Goal: Communication & Community: Ask a question

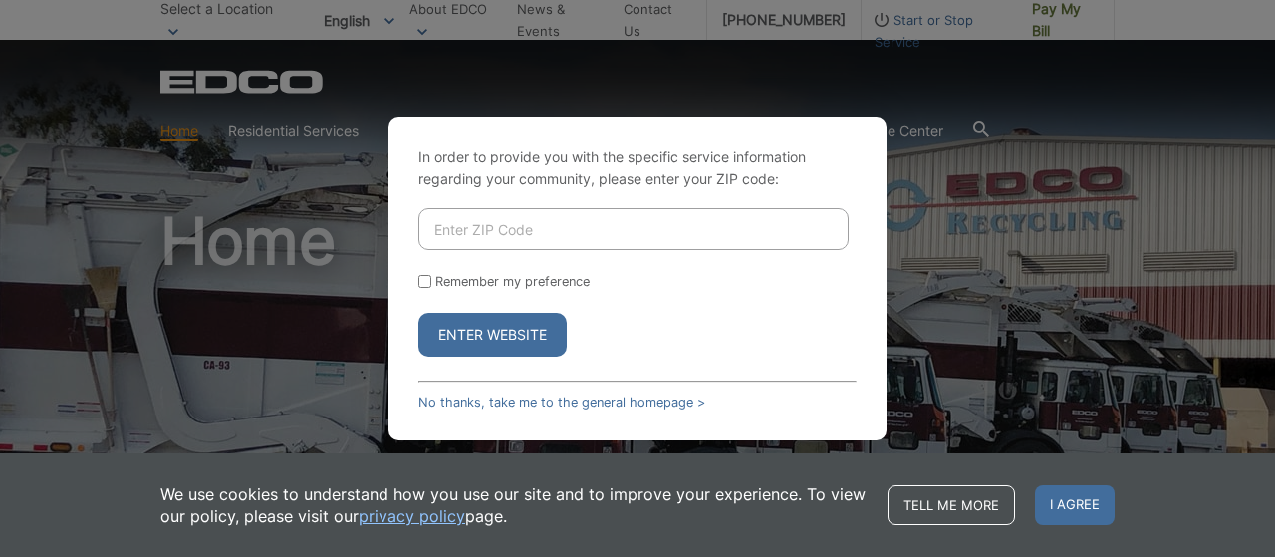
click at [466, 234] on input "Enter ZIP Code" at bounding box center [633, 229] width 430 height 42
type input "92069"
click at [454, 330] on button "Enter Website" at bounding box center [492, 335] width 148 height 44
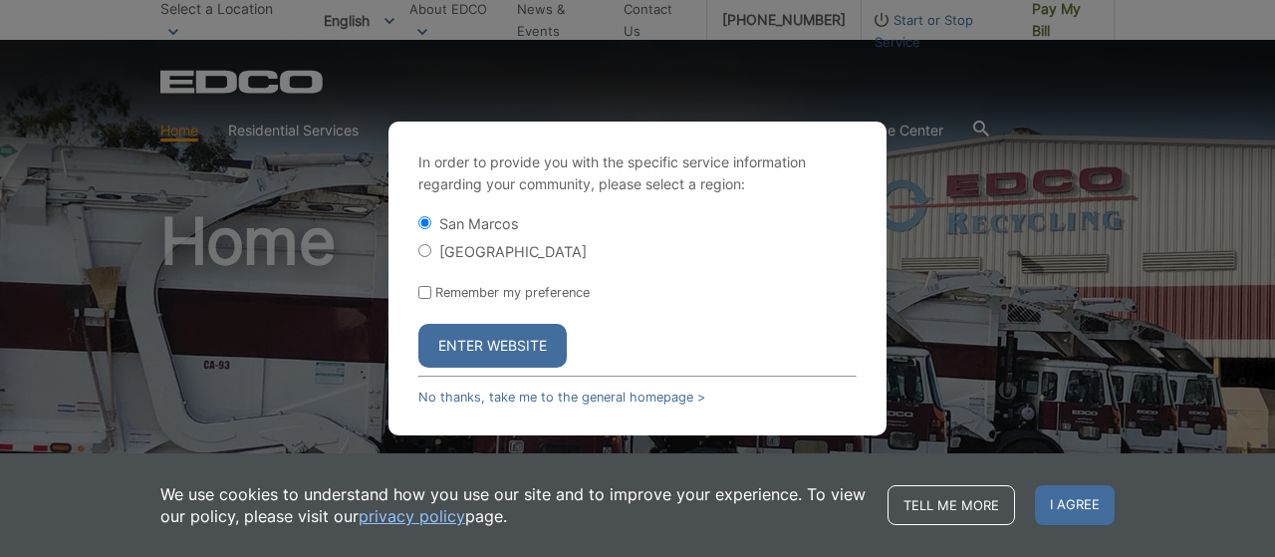
click at [454, 330] on button "Enter Website" at bounding box center [492, 346] width 148 height 44
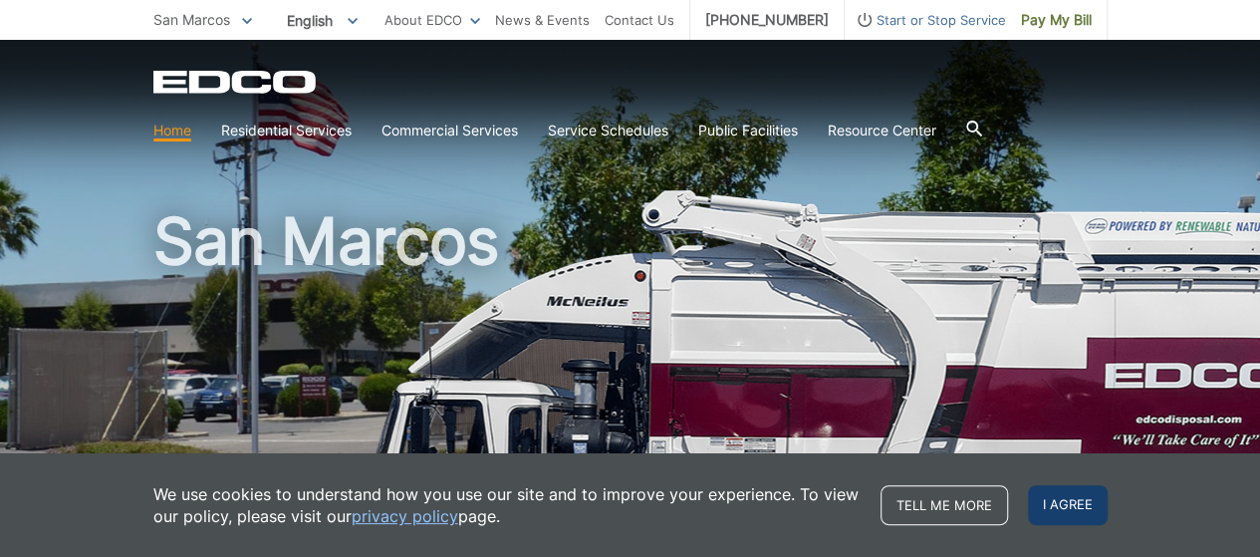
click at [1062, 505] on span "I agree" at bounding box center [1068, 505] width 80 height 40
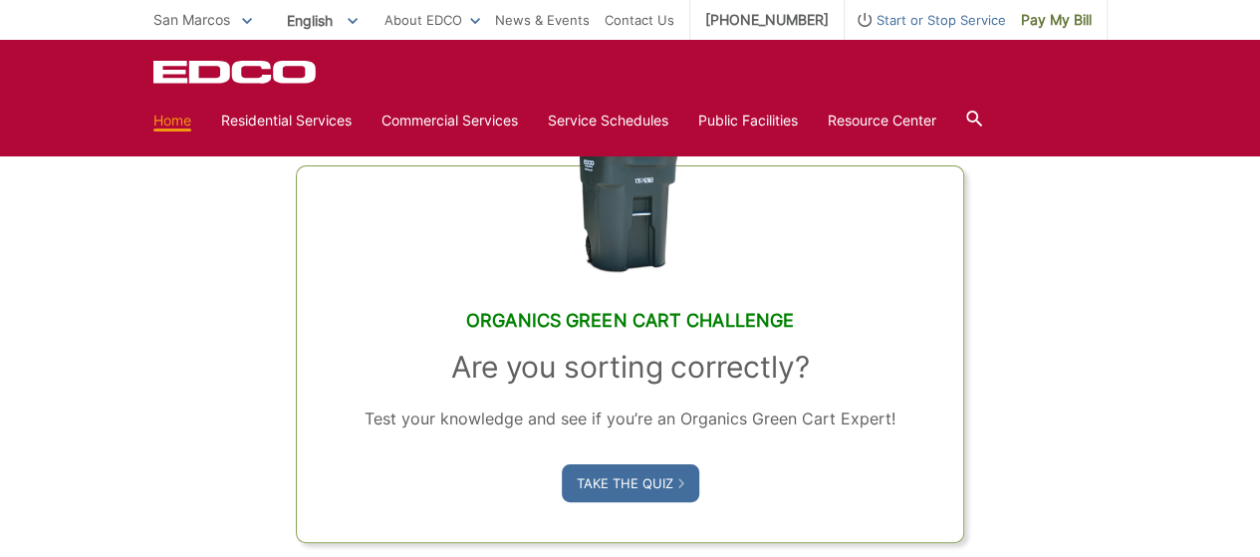
scroll to position [1185, 0]
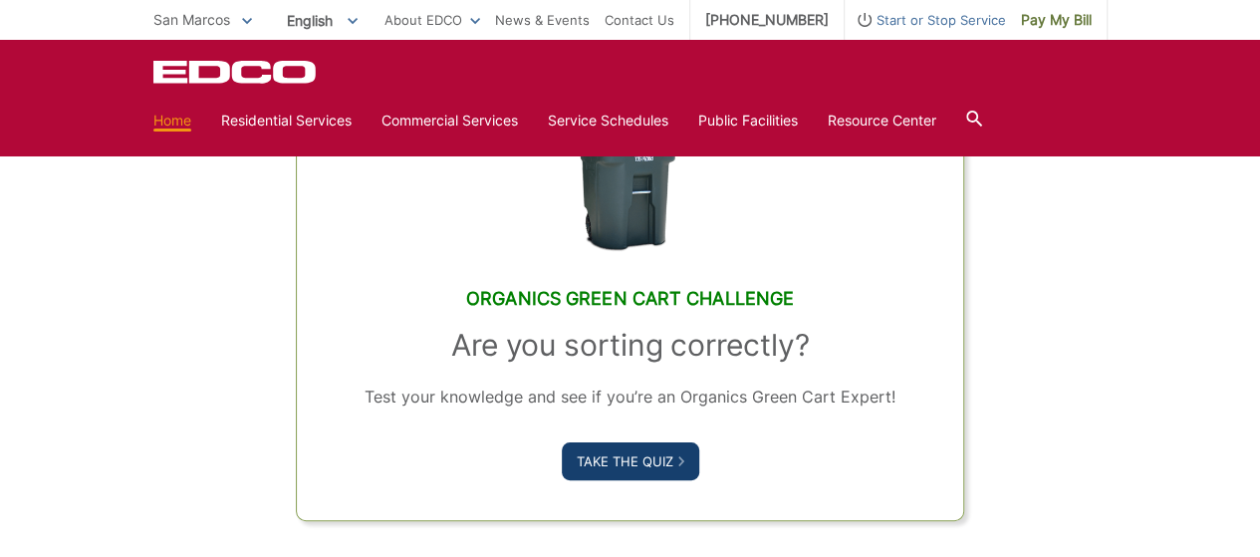
click at [622, 461] on link "Take the Quiz" at bounding box center [630, 461] width 137 height 38
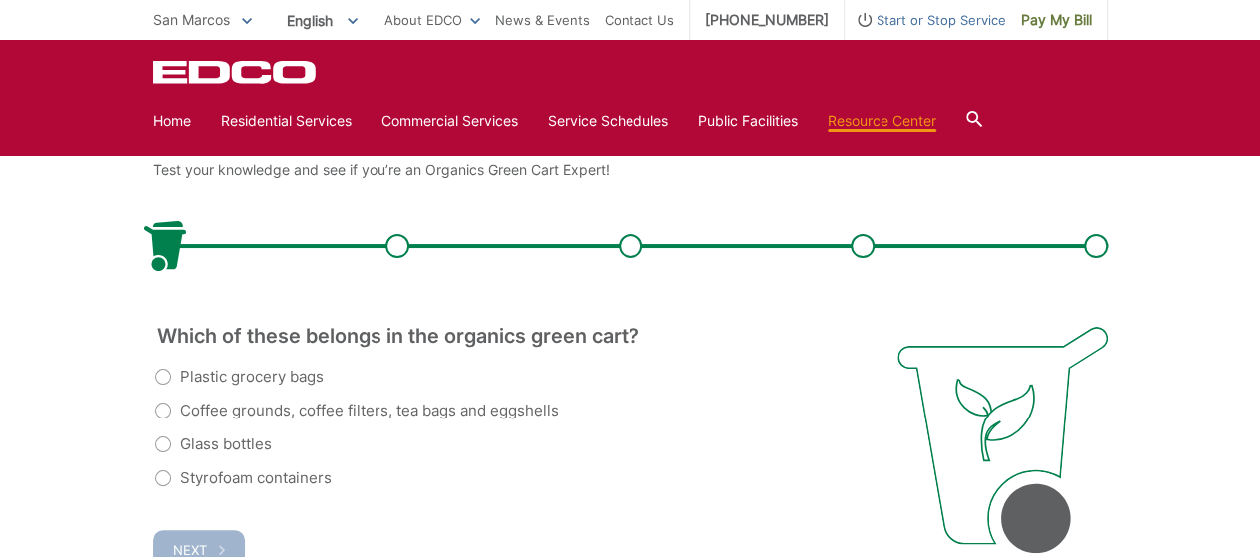
scroll to position [384, 0]
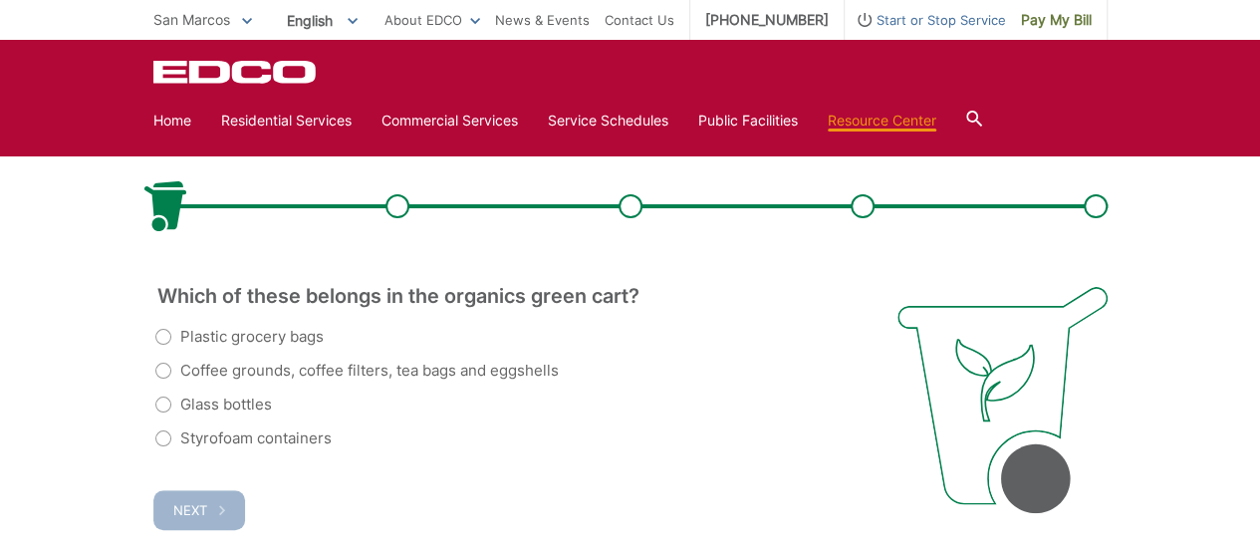
click at [169, 371] on label "Coffee grounds, coffee filters, tea bags and eggshells" at bounding box center [356, 371] width 403 height 24
radio input "true"
click at [227, 504] on button "Next" at bounding box center [199, 510] width 92 height 40
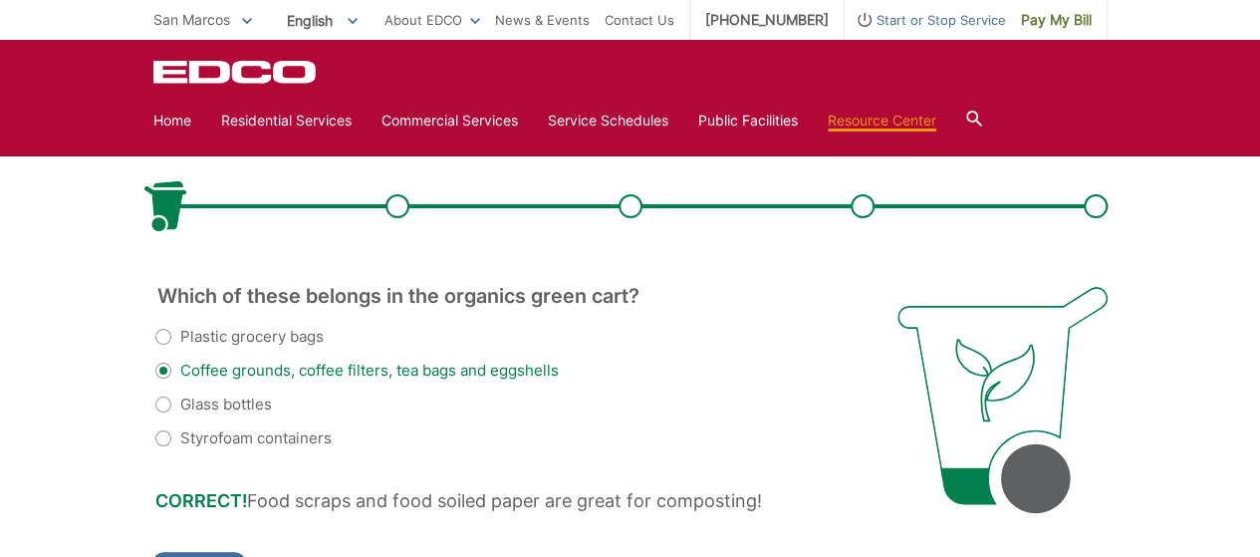
click at [103, 448] on div "Organics Green Cart Challenge Test your knowledge and see if you’re an Organics…" at bounding box center [630, 327] width 1260 height 727
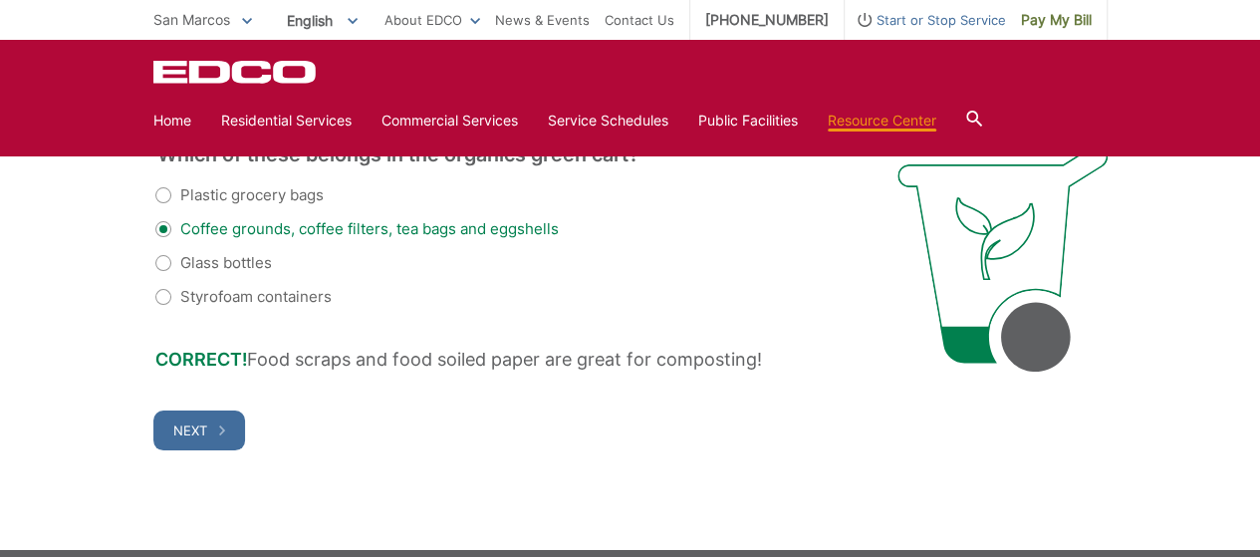
scroll to position [619, 0]
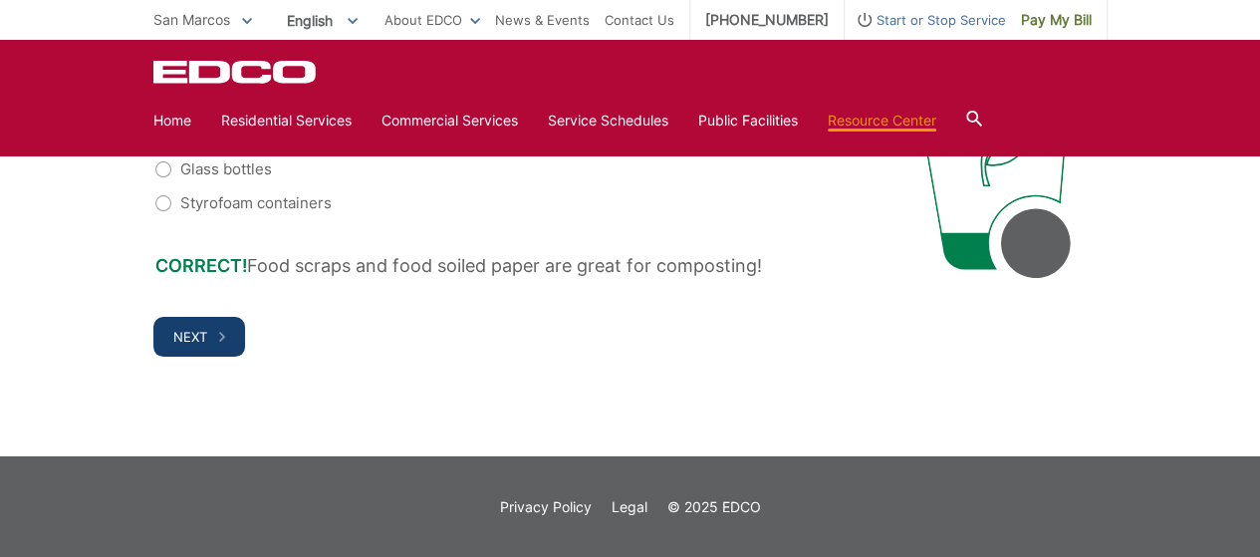
click at [192, 335] on span "Next" at bounding box center [190, 337] width 34 height 16
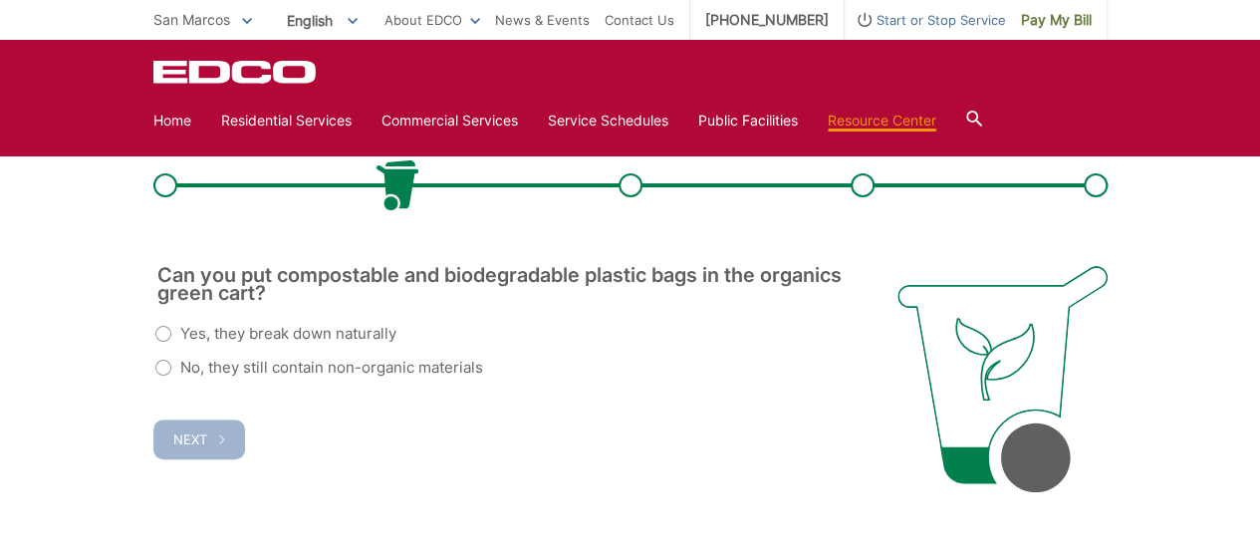
scroll to position [386, 0]
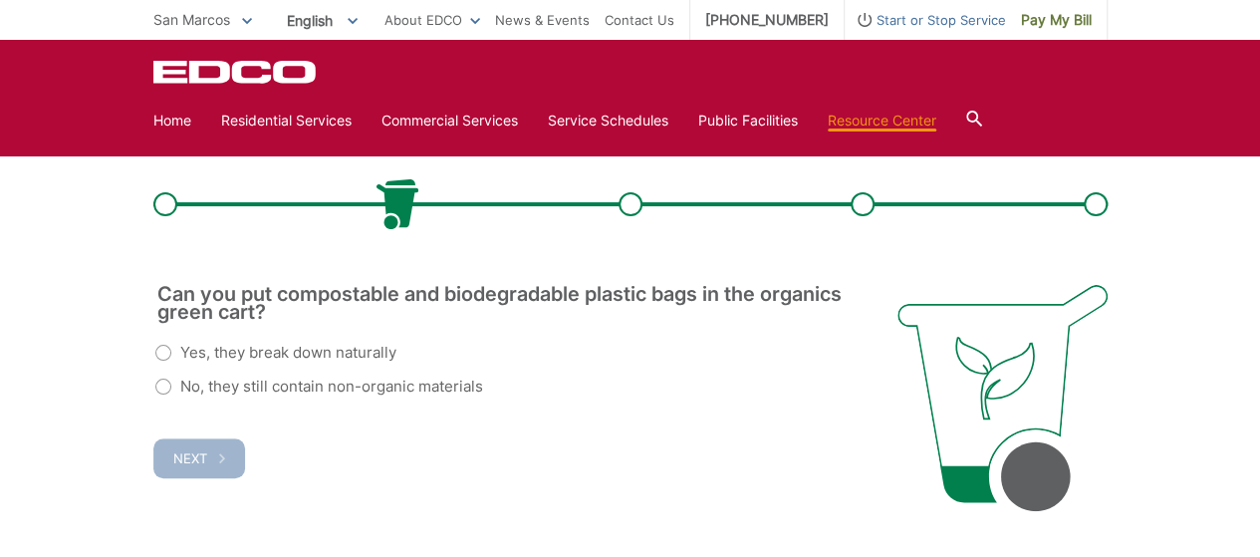
click at [165, 389] on label "No, they still contain non-organic materials" at bounding box center [319, 386] width 328 height 24
radio input "true"
click at [184, 455] on span "Next" at bounding box center [190, 458] width 34 height 16
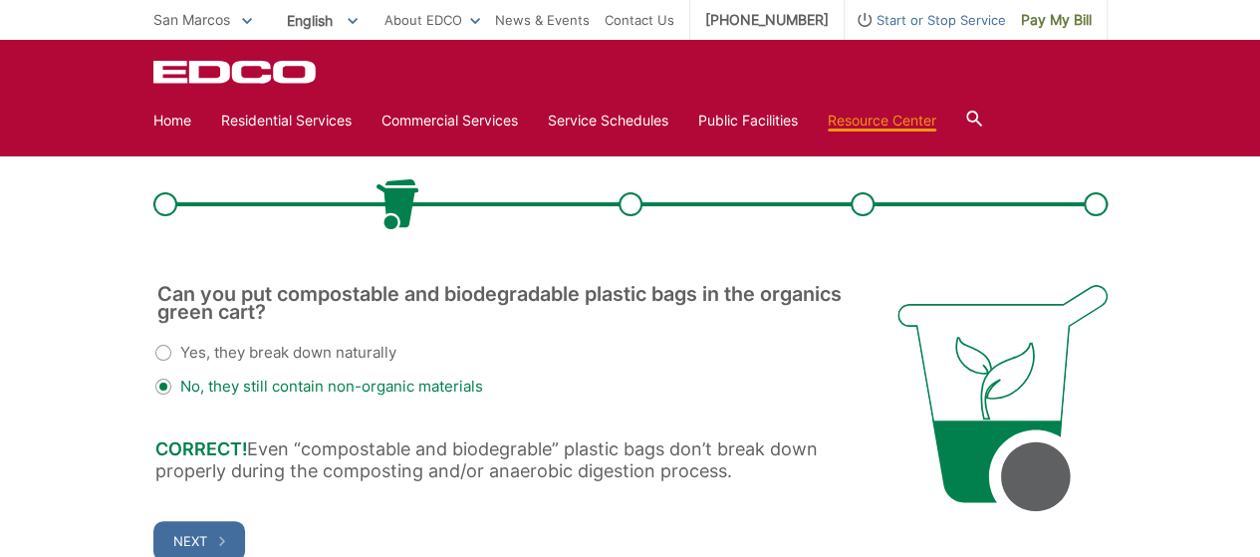
click at [116, 443] on div "Organics Green Cart Challenge Test your knowledge and see if you’re an Organics…" at bounding box center [630, 311] width 1260 height 698
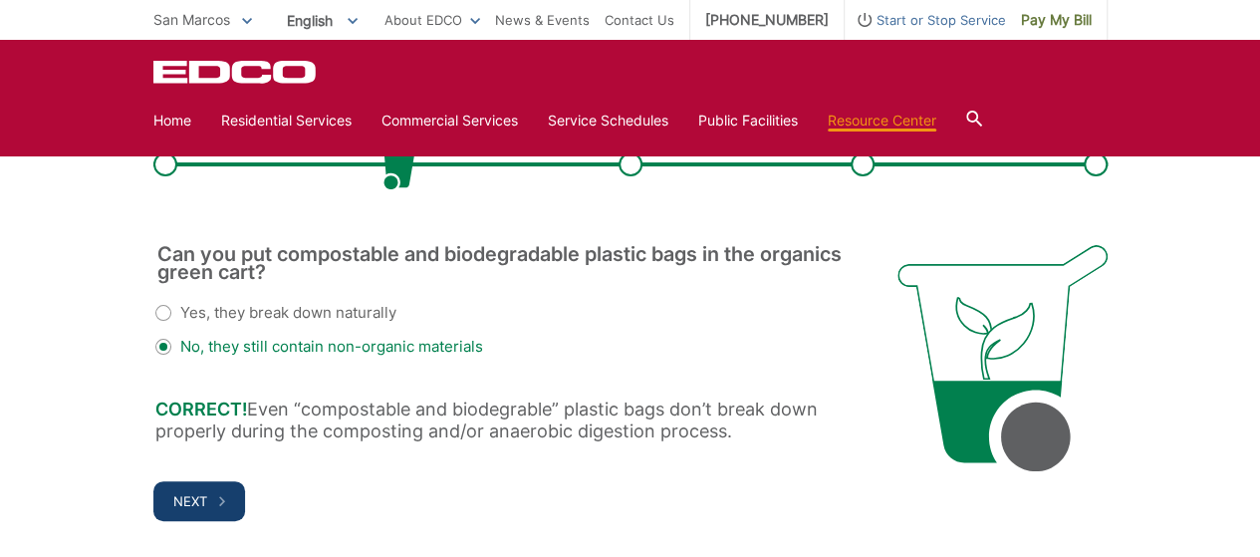
click at [193, 495] on span "Next" at bounding box center [190, 501] width 34 height 16
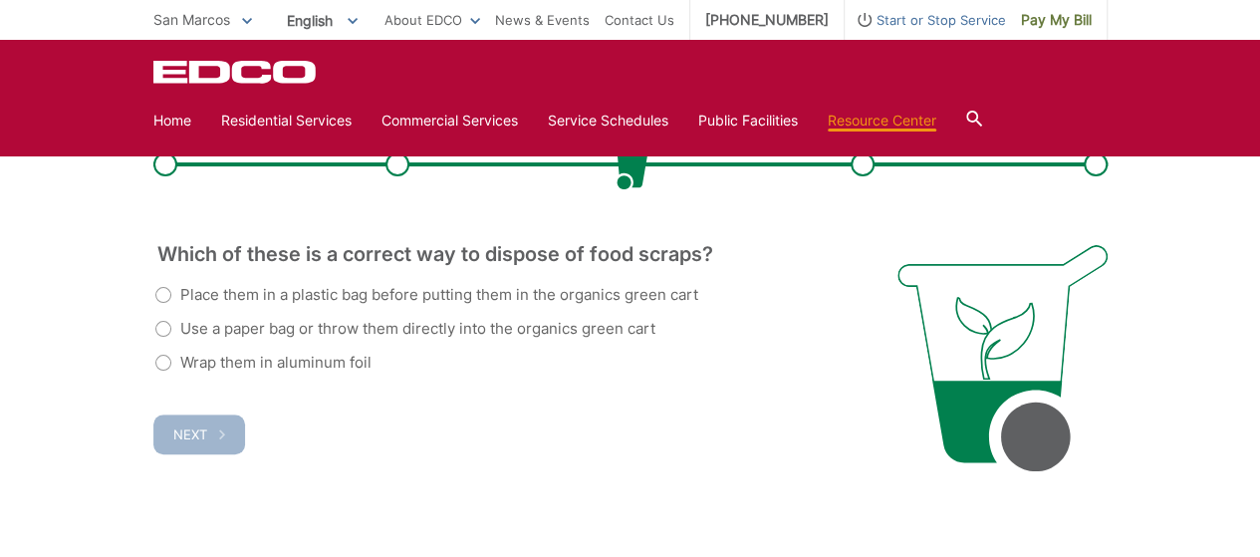
click at [165, 333] on label "Use a paper bag or throw them directly into the organics green cart" at bounding box center [405, 329] width 500 height 24
radio input "true"
click at [197, 431] on span "Next" at bounding box center [190, 434] width 34 height 16
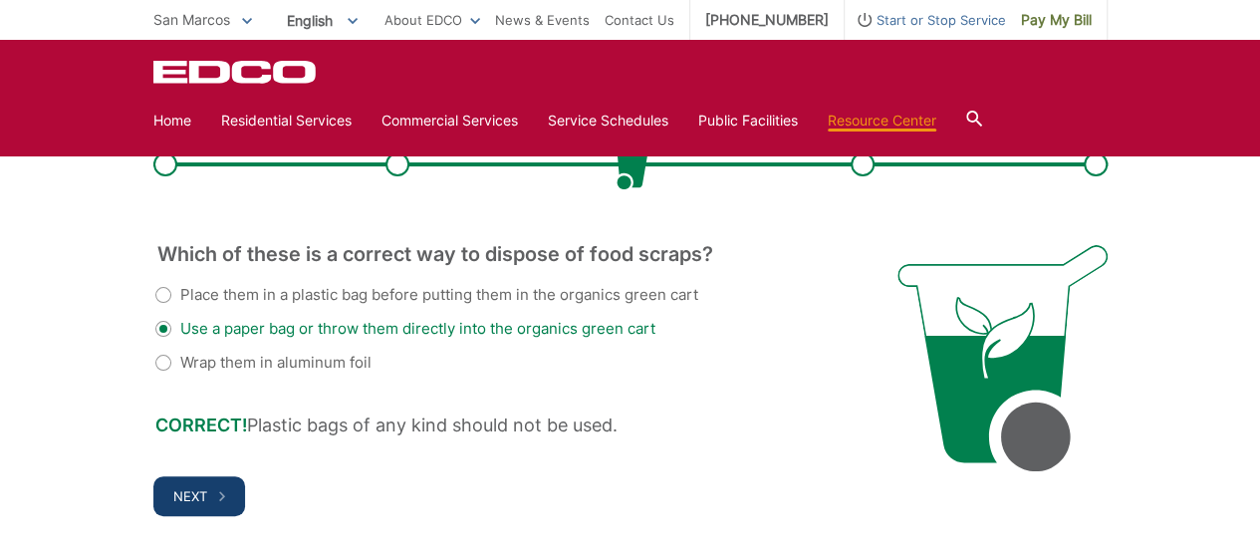
click at [191, 484] on button "Next" at bounding box center [199, 496] width 92 height 40
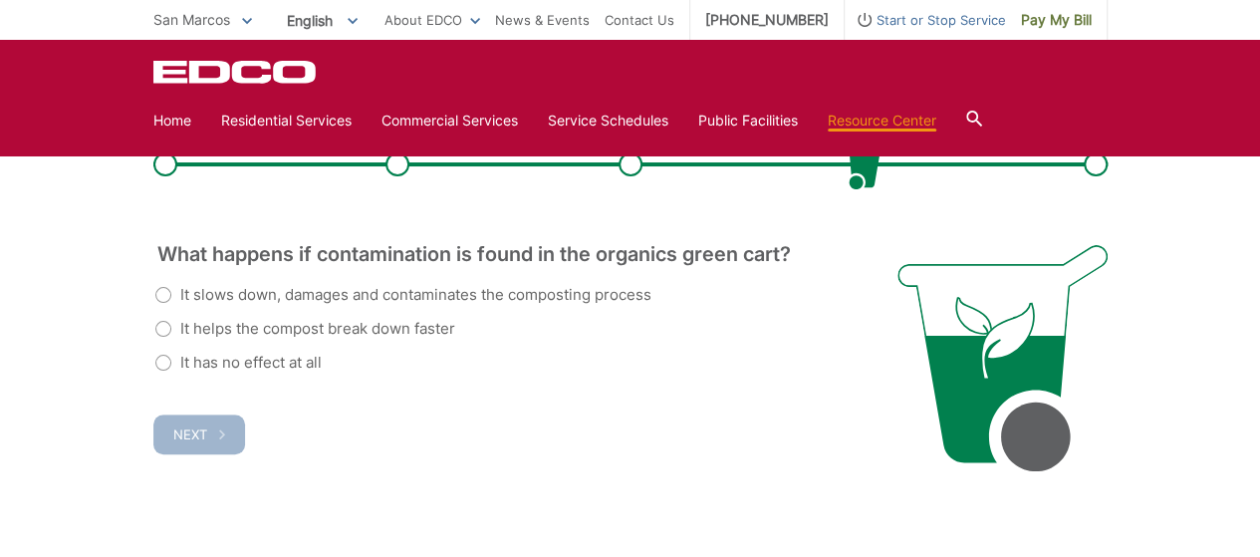
click at [166, 300] on label "It slows down, damages and contaminates the composting process" at bounding box center [403, 295] width 496 height 24
radio input "true"
click at [186, 429] on span "Next" at bounding box center [190, 434] width 34 height 16
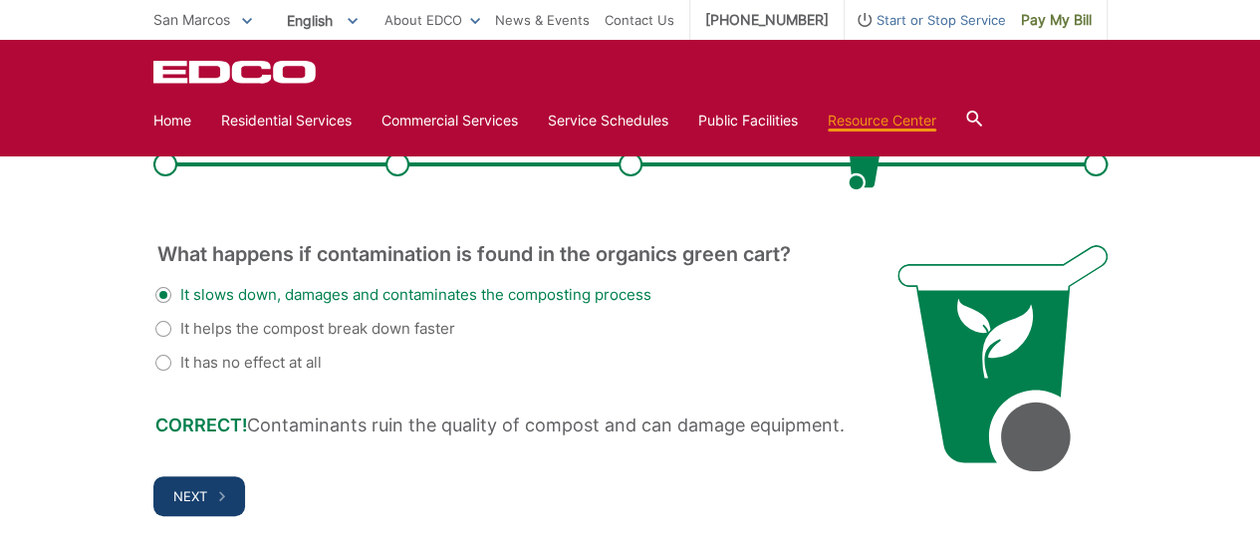
click at [191, 489] on span "Next" at bounding box center [190, 496] width 34 height 16
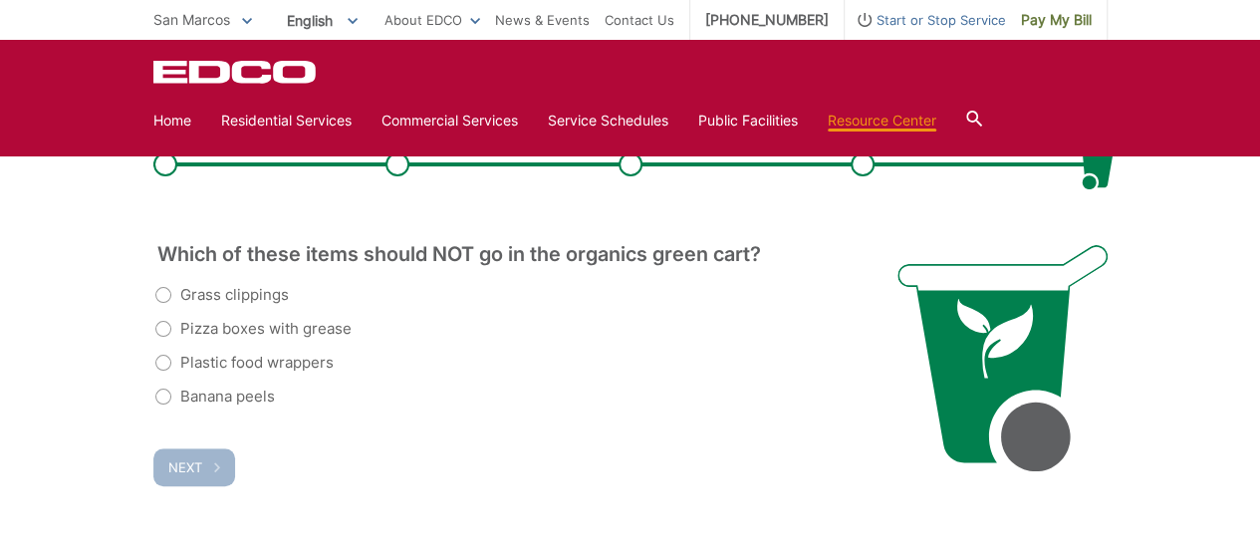
click at [165, 361] on label "Plastic food wrappers" at bounding box center [244, 363] width 178 height 24
radio input "true"
click at [191, 477] on button "Next" at bounding box center [194, 467] width 82 height 38
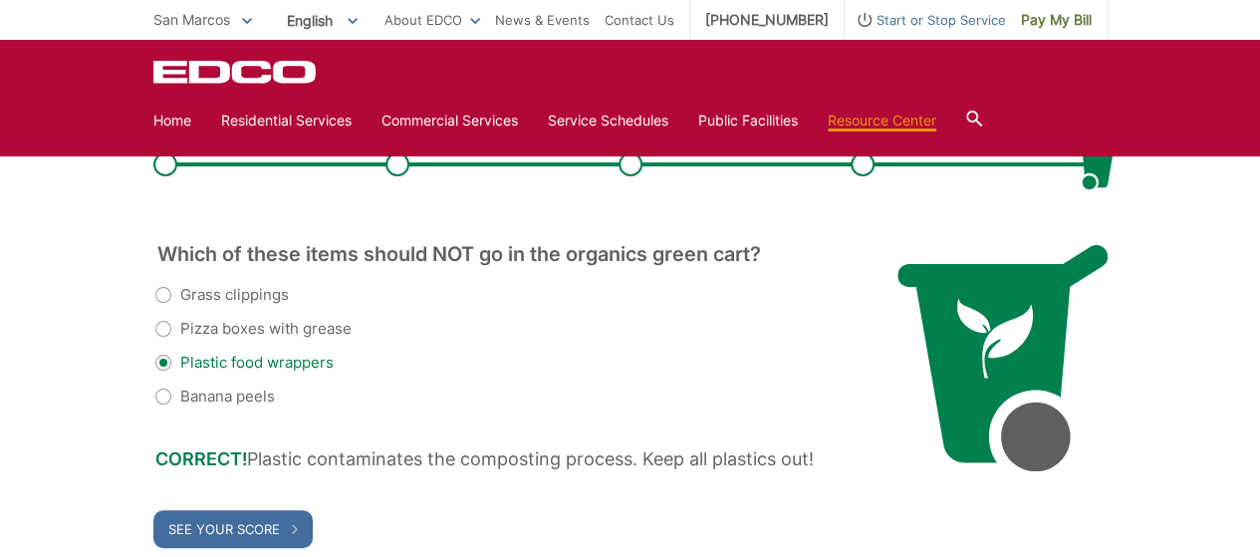
scroll to position [466, 0]
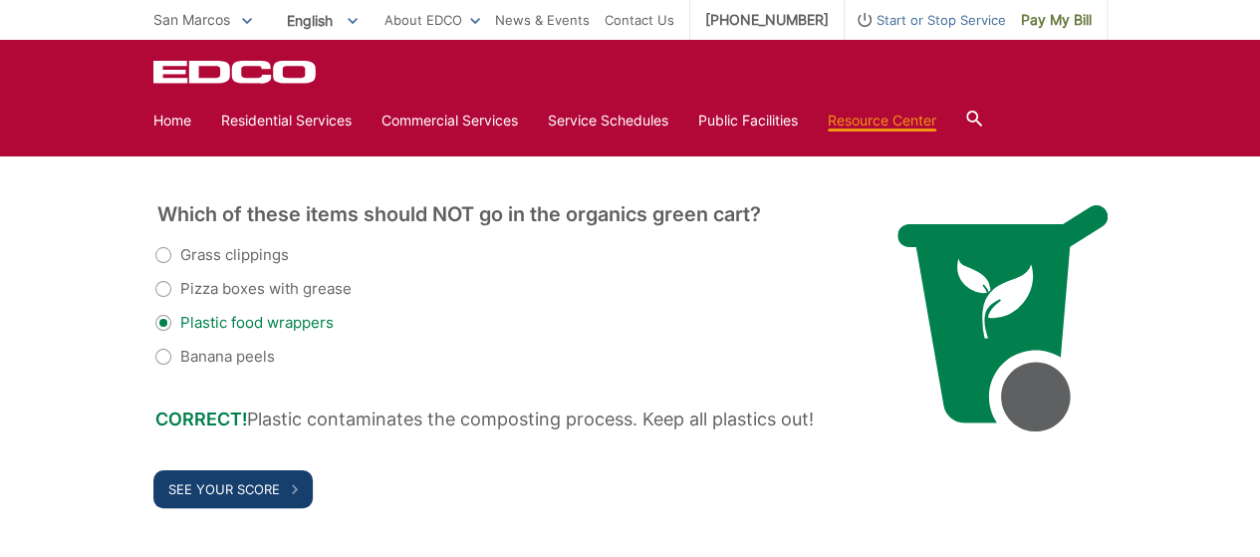
click at [196, 489] on span "See Your Score" at bounding box center [224, 489] width 112 height 16
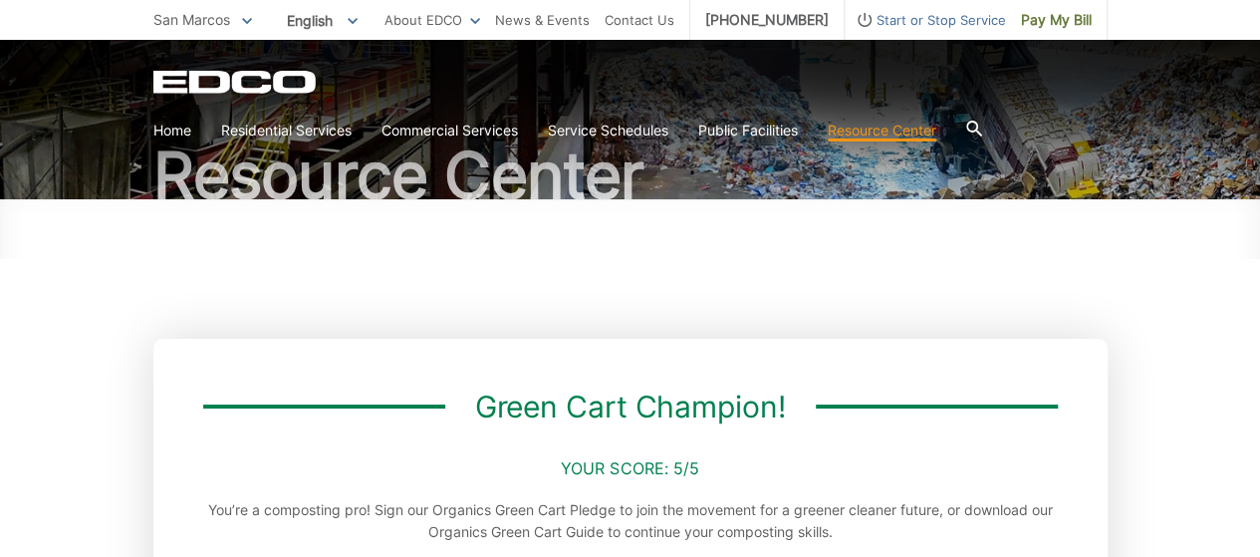
scroll to position [110, 0]
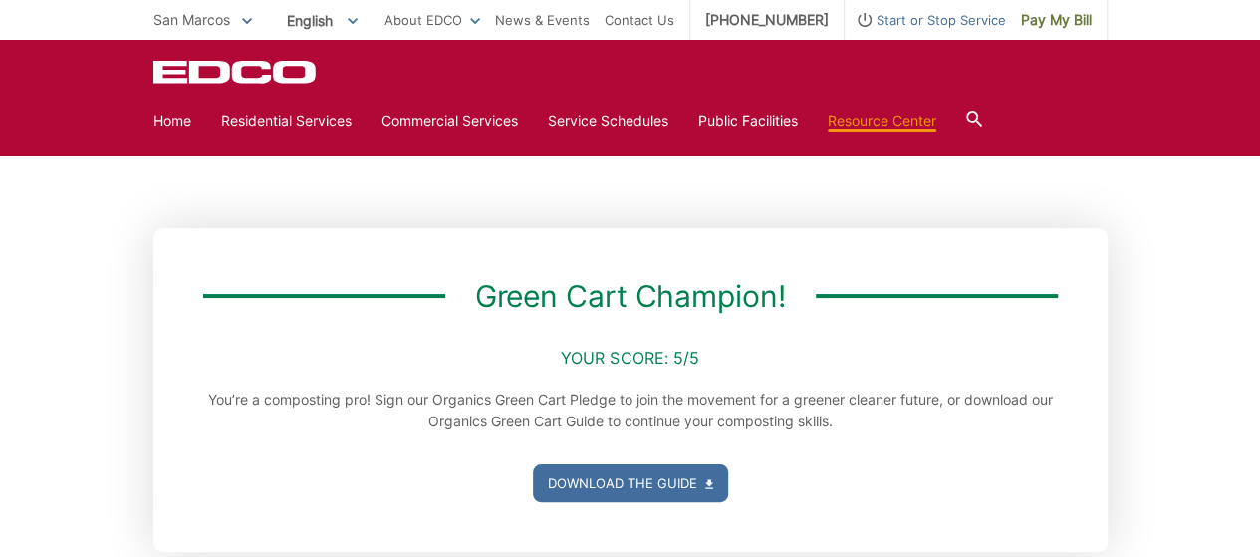
scroll to position [229, 0]
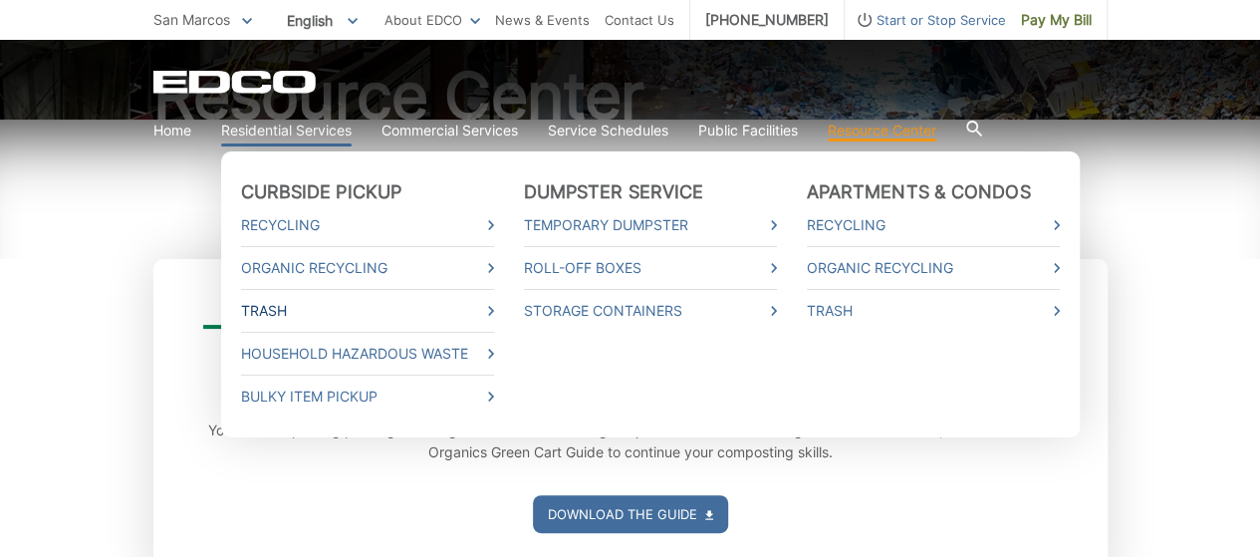
click at [271, 310] on link "Trash" at bounding box center [367, 311] width 253 height 22
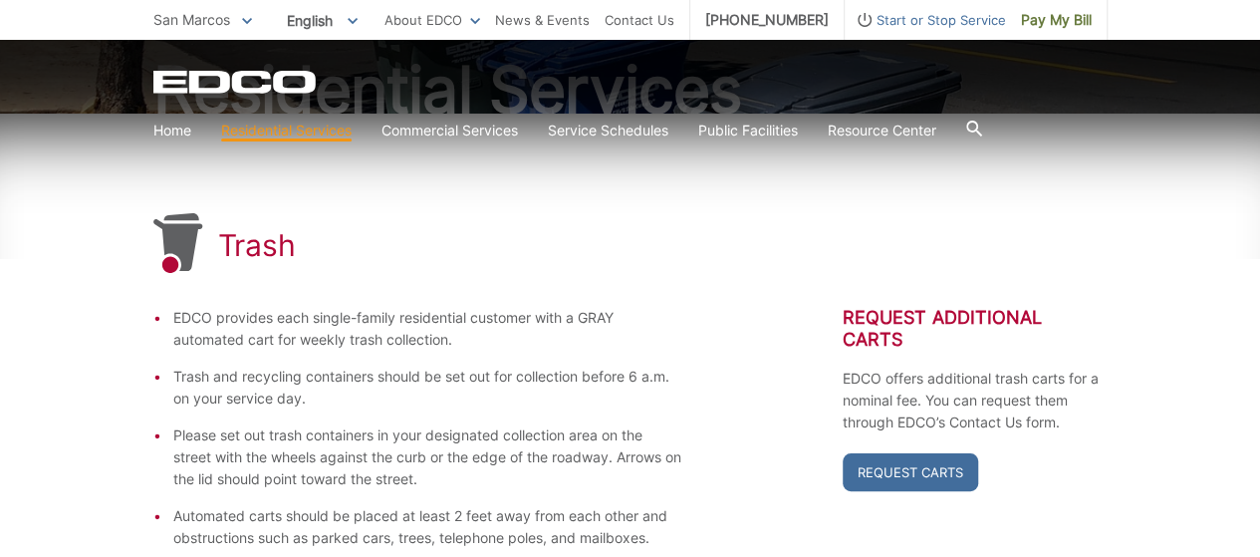
scroll to position [239, 0]
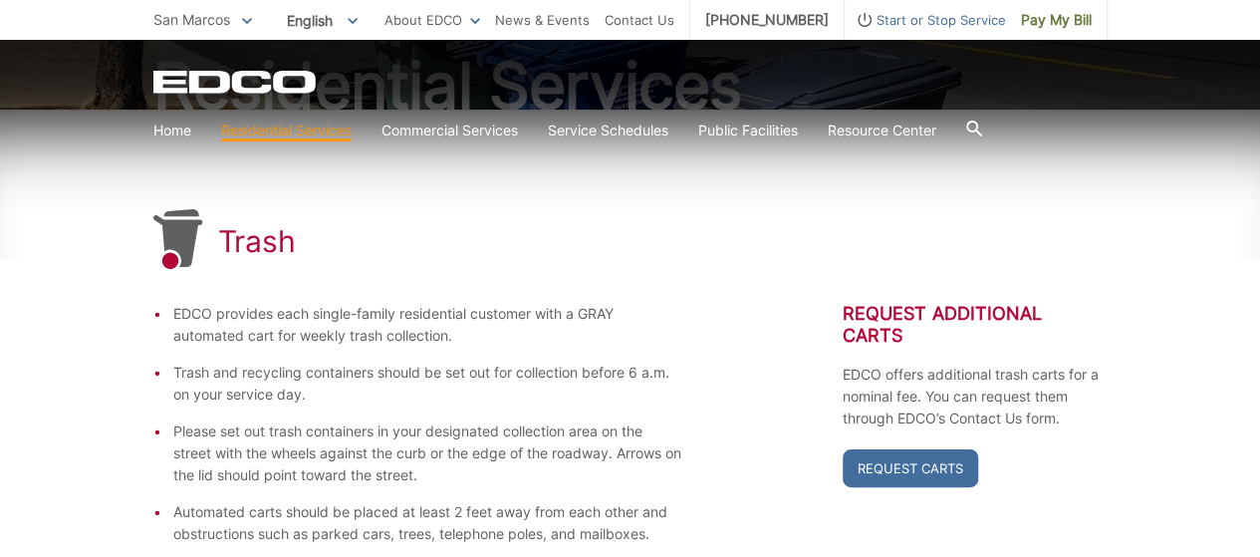
click at [982, 128] on icon at bounding box center [974, 129] width 16 height 16
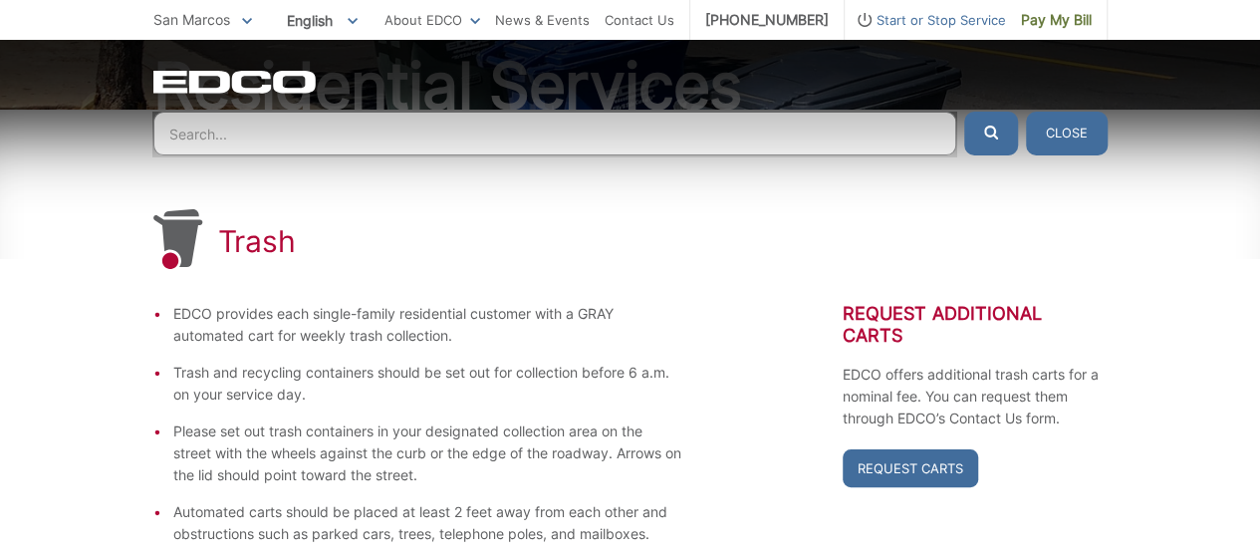
click at [580, 128] on input "Search" at bounding box center [554, 134] width 803 height 44
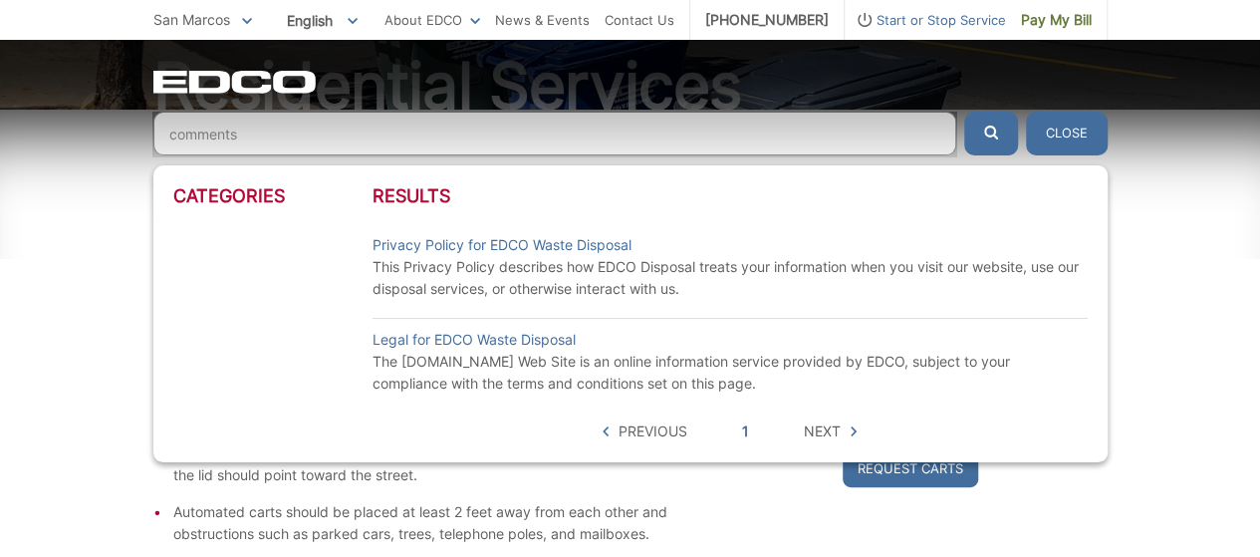
type input "comments"
click at [822, 429] on span "Next" at bounding box center [822, 431] width 37 height 22
click at [853, 431] on icon at bounding box center [854, 431] width 6 height 10
click at [1053, 141] on button "Close" at bounding box center [1067, 134] width 82 height 44
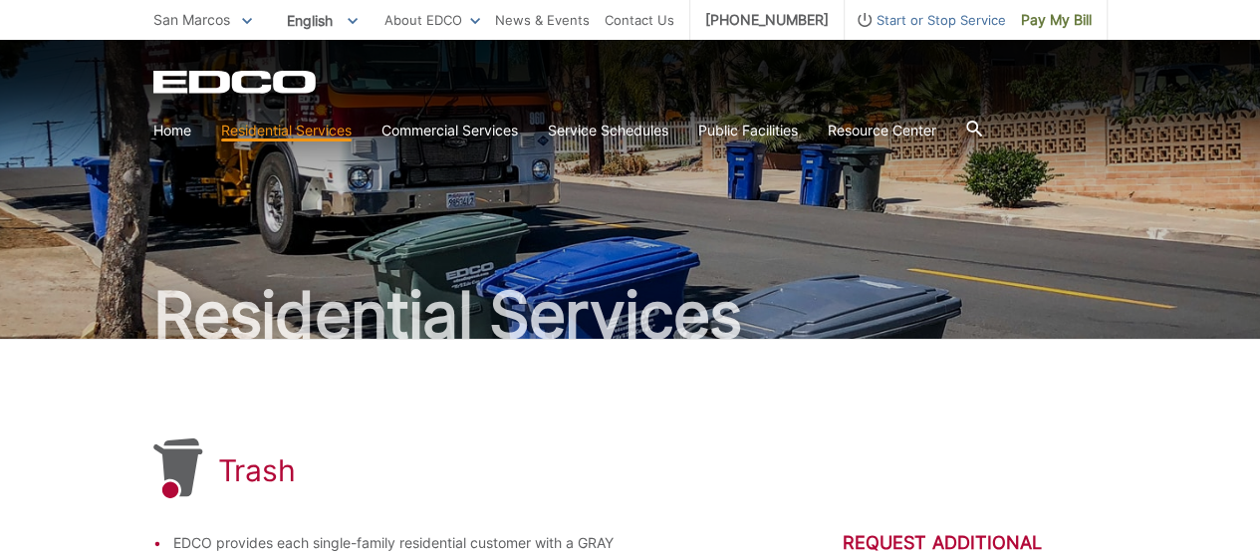
scroll to position [0, 0]
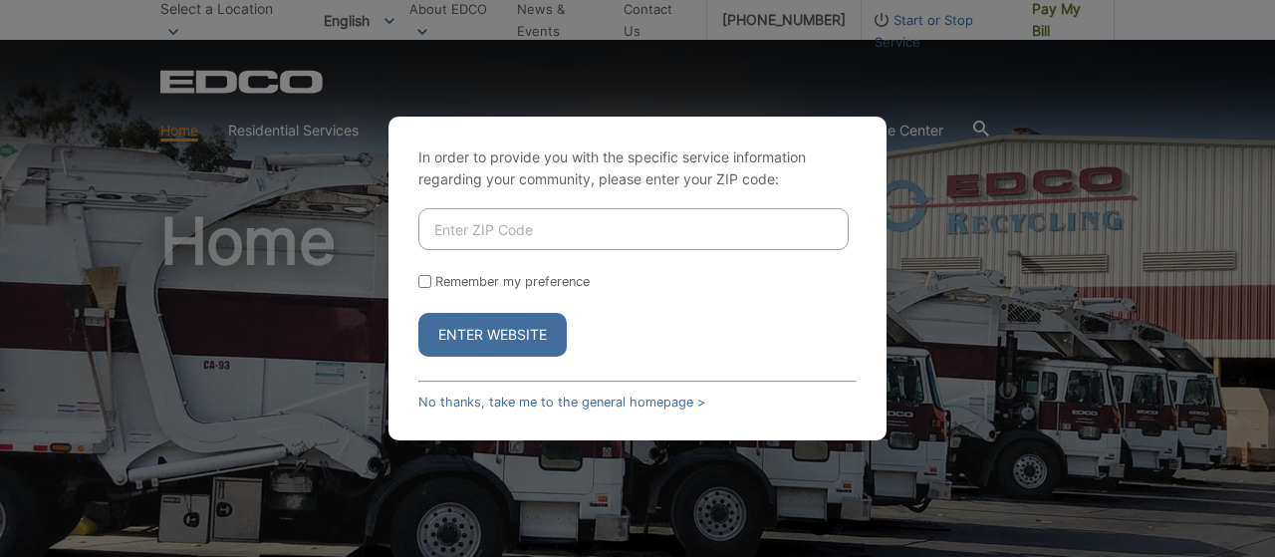
click at [521, 227] on input "Enter ZIP Code" at bounding box center [633, 229] width 430 height 42
type input "92069"
click at [480, 337] on button "Enter Website" at bounding box center [492, 335] width 148 height 44
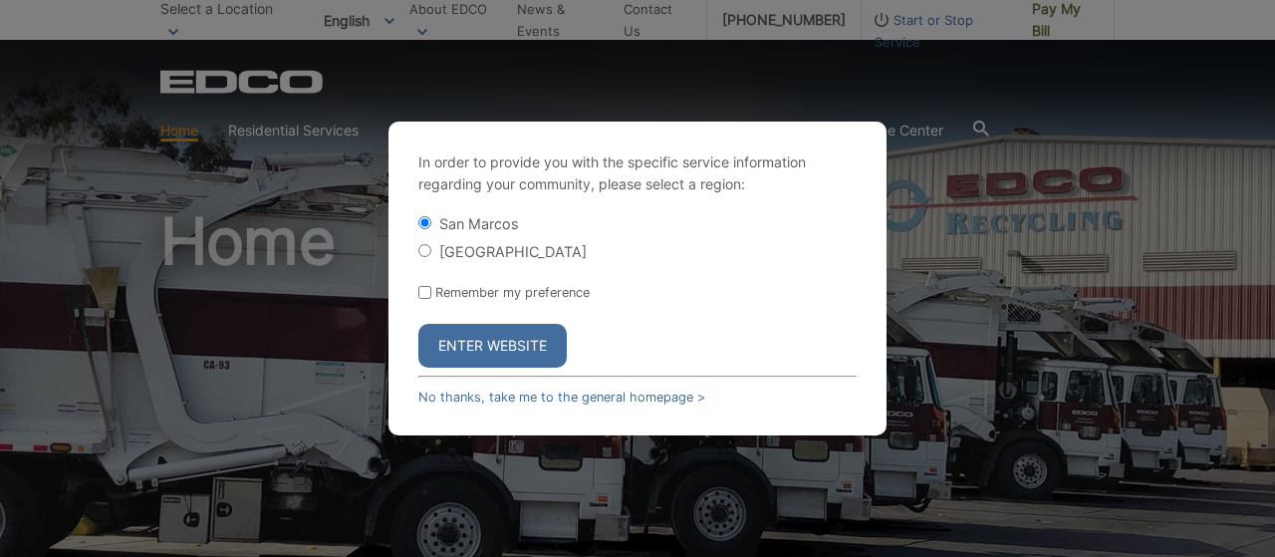
click at [472, 336] on button "Enter Website" at bounding box center [492, 346] width 148 height 44
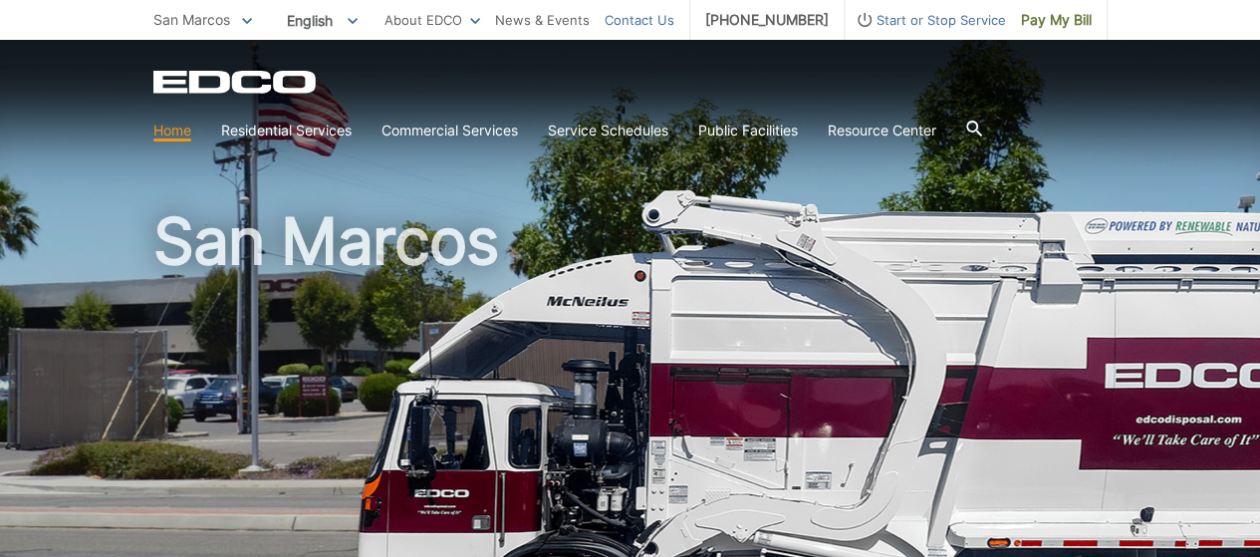
click at [640, 17] on link "Contact Us" at bounding box center [640, 20] width 70 height 22
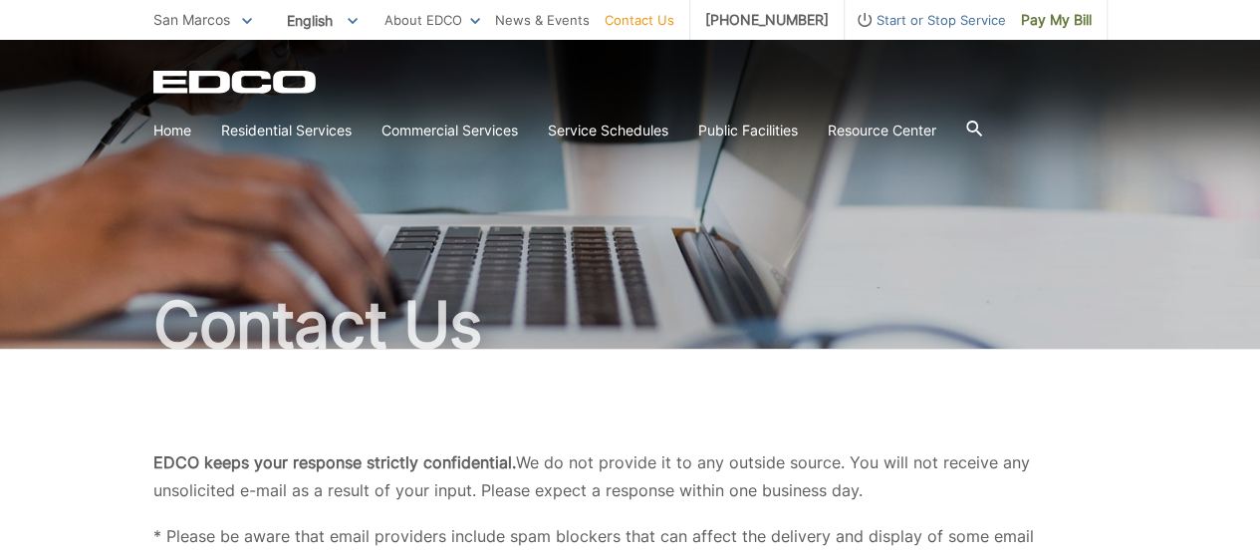
click at [647, 19] on link "Contact Us" at bounding box center [640, 20] width 70 height 22
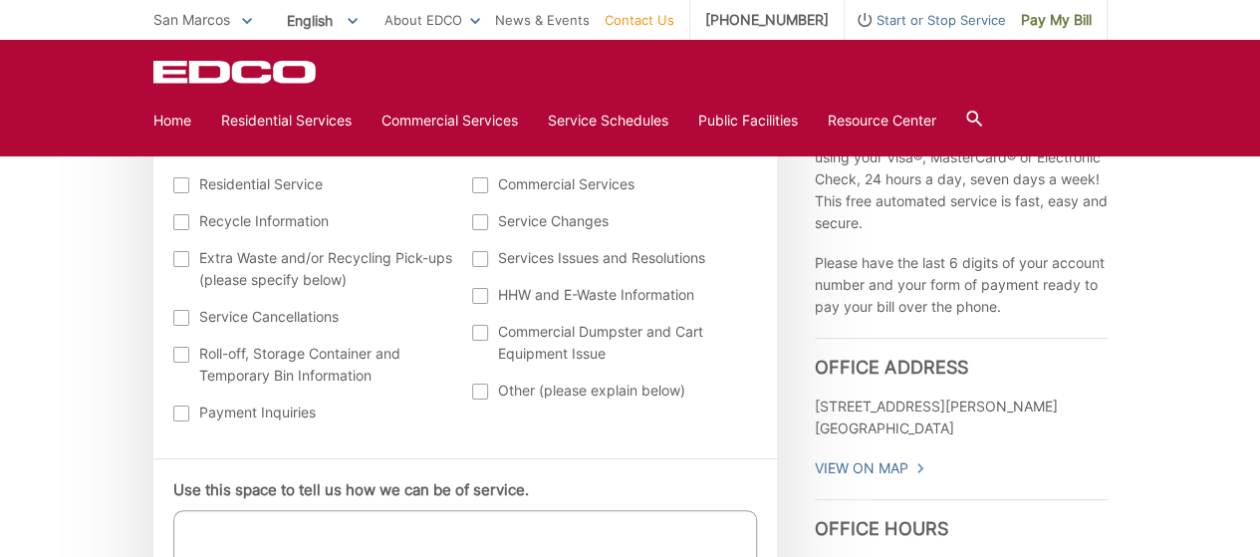
scroll to position [797, 0]
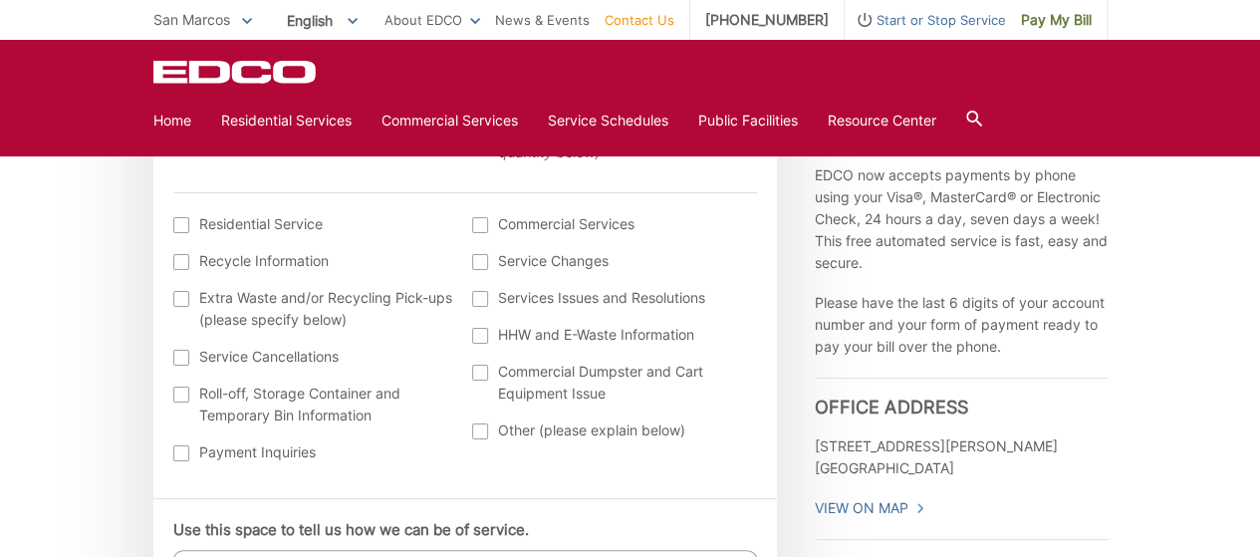
click at [478, 431] on div at bounding box center [480, 431] width 16 height 16
click at [0, 0] on input "Other (please explain below)" at bounding box center [0, 0] width 0 height 0
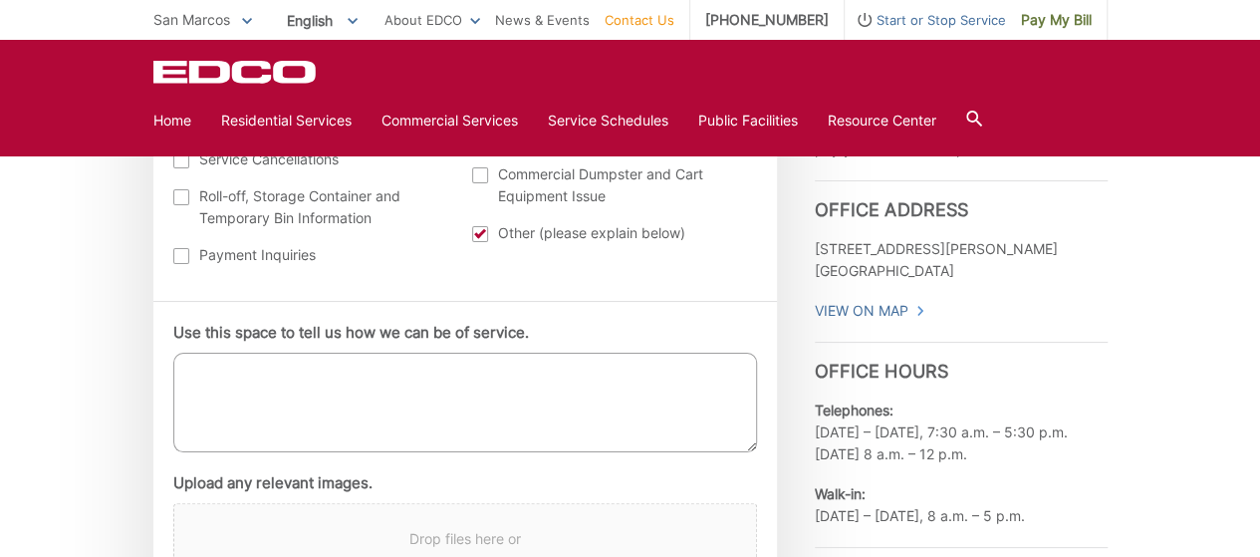
scroll to position [996, 0]
click at [224, 377] on textarea "Use this space to tell us how we can be of service." at bounding box center [465, 401] width 584 height 100
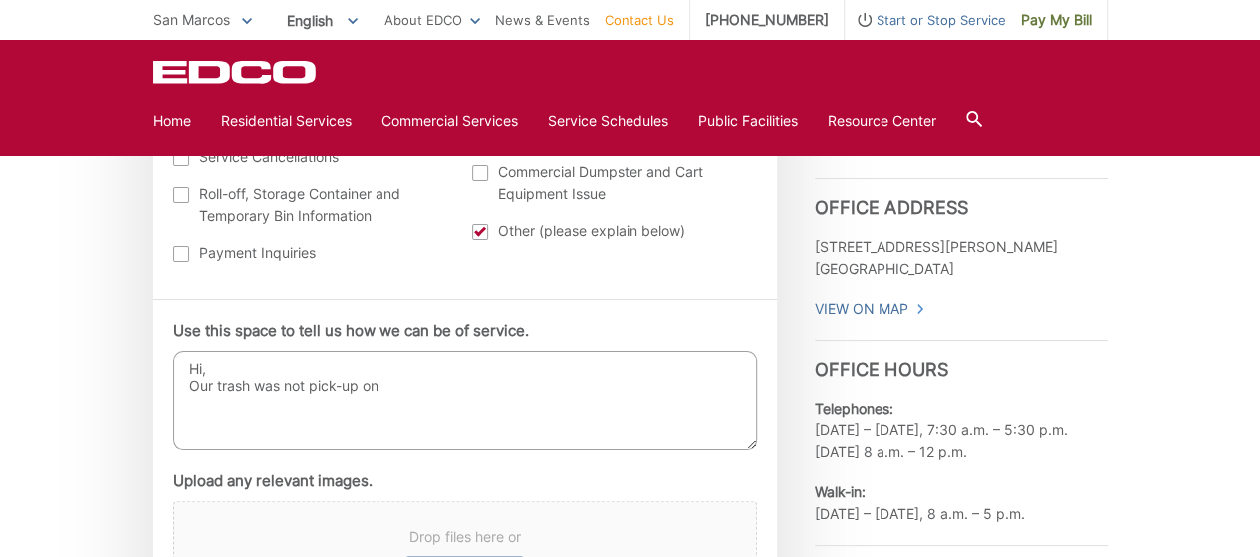
click at [386, 385] on textarea "Hi, Our trash was not pick-up on" at bounding box center [465, 401] width 584 height 100
click at [416, 383] on textarea "Hi, Our trash was not pick-up on 9-21" at bounding box center [465, 401] width 584 height 100
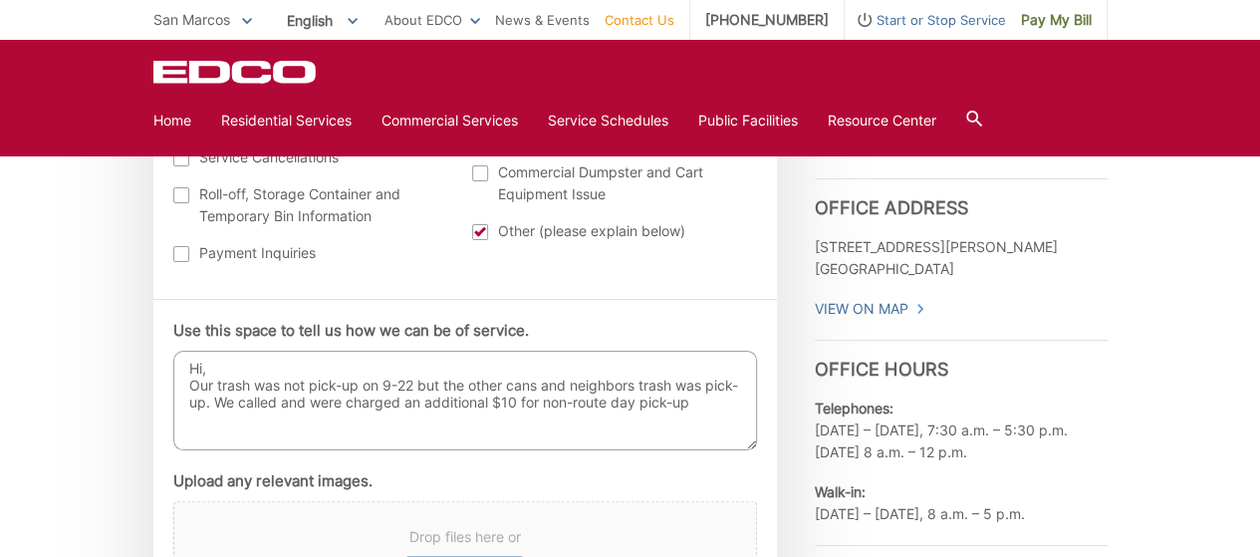
click at [606, 398] on textarea "Hi, Our trash was not pick-up on 9-22 but the other cans and neighbors trash wa…" at bounding box center [465, 401] width 584 height 100
click at [723, 400] on textarea "Hi, Our trash was not pick-up on 9-22 but the other cans and neighbors trash wa…" at bounding box center [465, 401] width 584 height 100
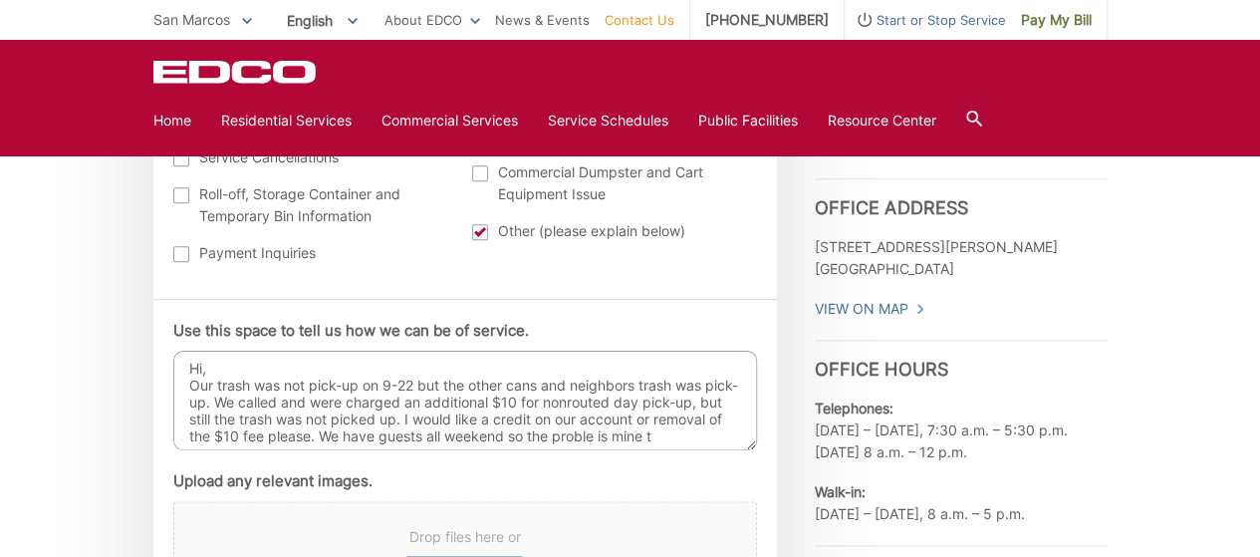
scroll to position [9, 0]
click at [647, 429] on textarea "Hi, Our trash was not pick-up on 9-22 but the other cans and neighbors trash wa…" at bounding box center [465, 401] width 584 height 100
click at [244, 439] on textarea "Hi, Our trash was not pick-up on 9-22 but the other cans and neighbors trash wa…" at bounding box center [465, 401] width 584 height 100
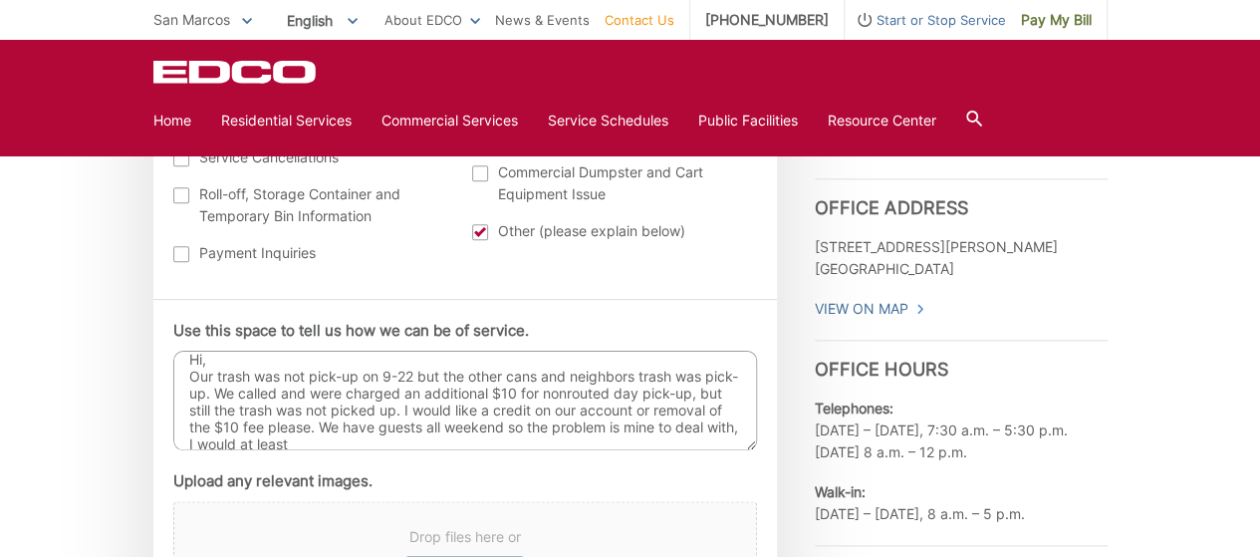
click at [625, 423] on textarea "Hi, Our trash was not pick-up on 9-22 but the other cans and neighbors trash wa…" at bounding box center [465, 401] width 584 height 100
click at [418, 420] on textarea "Hi, Our trash was not pick-up on 9-22 but the other cans and neighbors trash wa…" at bounding box center [465, 401] width 584 height 100
click at [241, 437] on textarea "Hi, Our trash was not pick-up on 9-22 but the other cans and neighbors trash wa…" at bounding box center [465, 401] width 584 height 100
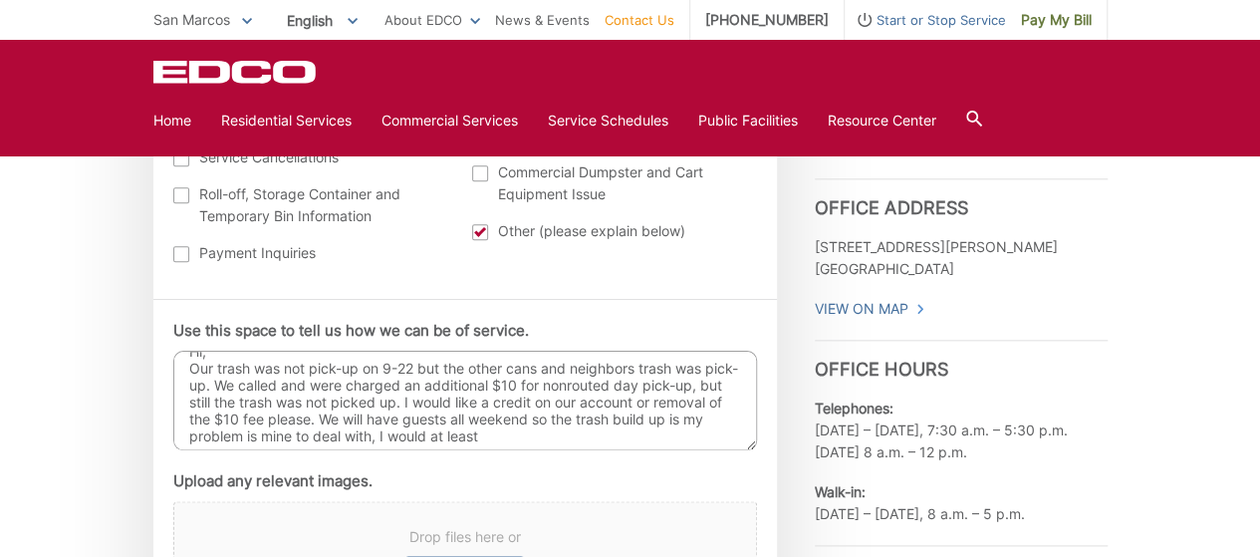
drag, startPoint x: 349, startPoint y: 439, endPoint x: 307, endPoint y: 432, distance: 42.4
click at [307, 432] on textarea "Hi, Our trash was not pick-up on 9-22 but the other cans and neighbors trash wa…" at bounding box center [465, 401] width 584 height 100
click at [489, 430] on textarea "Hi, Our trash was not pick-up on 9-22 but the other cans and neighbors trash wa…" at bounding box center [465, 401] width 584 height 100
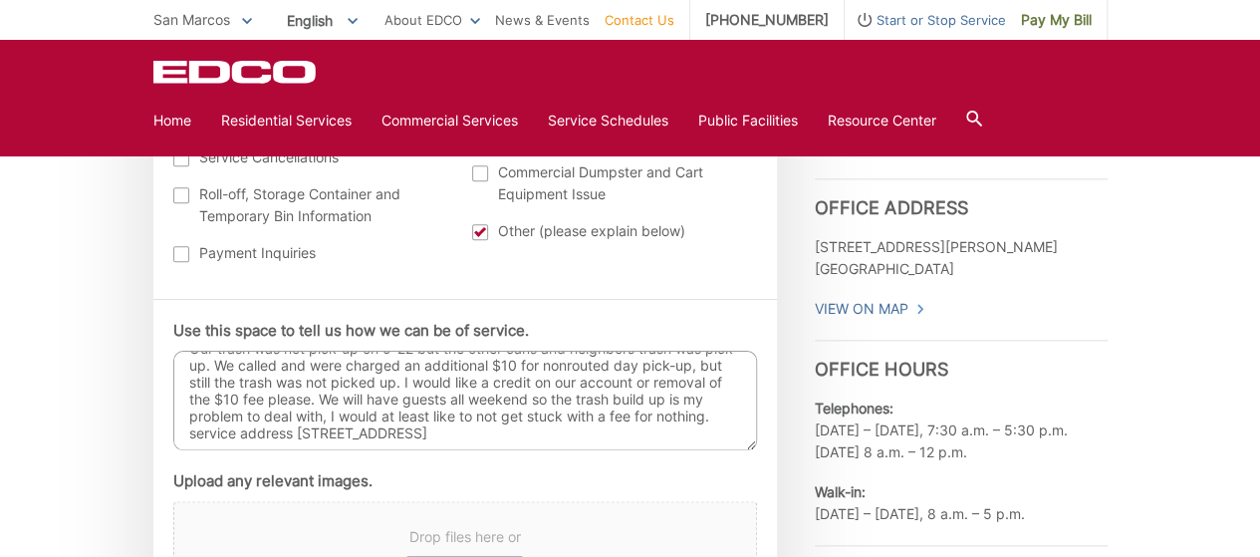
click at [239, 418] on textarea "Hi, Our trash was not pick-up on 9-22 but the other cans and neighbors trash wa…" at bounding box center [465, 401] width 584 height 100
drag, startPoint x: 241, startPoint y: 418, endPoint x: 388, endPoint y: 397, distance: 148.9
click at [388, 397] on textarea "Hi, Our trash was not pick-up on 9-22 but the other cans and neighbors trash wa…" at bounding box center [465, 401] width 584 height 100
drag, startPoint x: 216, startPoint y: 417, endPoint x: 191, endPoint y: 419, distance: 25.0
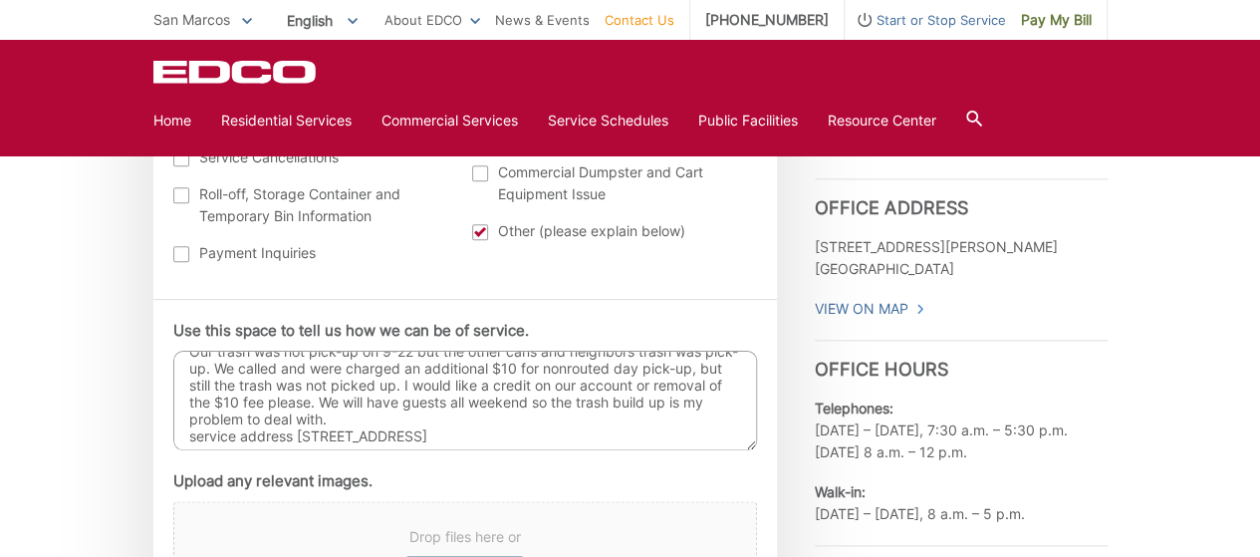
click at [191, 419] on textarea "Hi, Our trash was not pick-up on 9-22 but the other cans and neighbors trash wa…" at bounding box center [465, 401] width 584 height 100
click at [439, 421] on textarea "Hi, Our trash was not pick-up on 9-22 but the other cans and neighbors trash wa…" at bounding box center [465, 401] width 584 height 100
click at [196, 435] on textarea "Hi, Our trash was not pick-up on 9-22 but the other cans and neighbors trash wa…" at bounding box center [465, 401] width 584 height 100
click at [301, 430] on textarea "Hi, Our trash was not pick-up on 9-22 but the other cans and neighbors trash wa…" at bounding box center [465, 401] width 584 height 100
click at [446, 435] on textarea "Hi, Our trash was not pick-up on 9-22 but the other cans and neighbors trash wa…" at bounding box center [465, 401] width 584 height 100
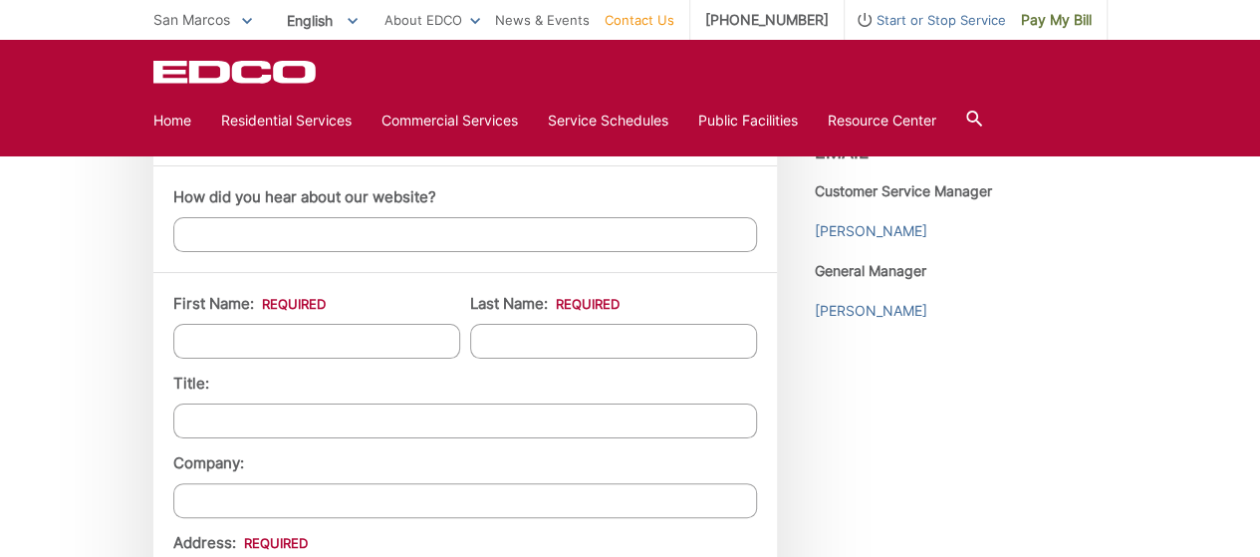
scroll to position [1514, 0]
type textarea "Hi, Our trash was not pick-up on 9-22 but the other cans and neighbors trash wa…"
click at [327, 330] on input "First Name: *" at bounding box center [316, 340] width 287 height 35
type input "Gabe"
click at [526, 336] on input "Last Name: *" at bounding box center [613, 340] width 287 height 35
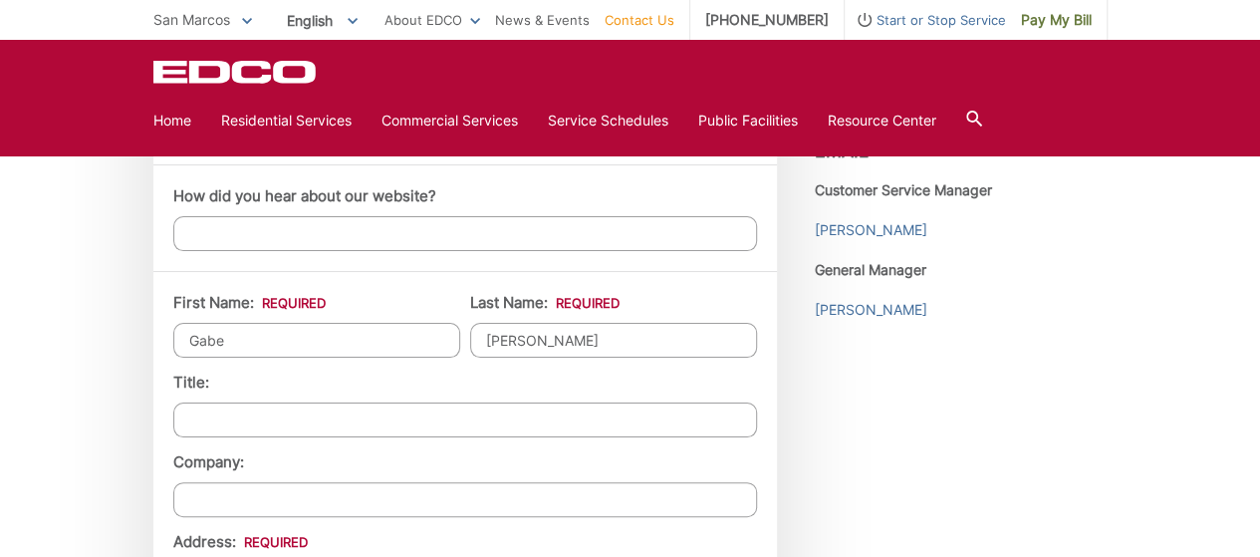
type input "Flynn"
click at [128, 429] on div "EDCO keeps your response strictly confidential. We do not provide it to any out…" at bounding box center [630, 183] width 1260 height 2697
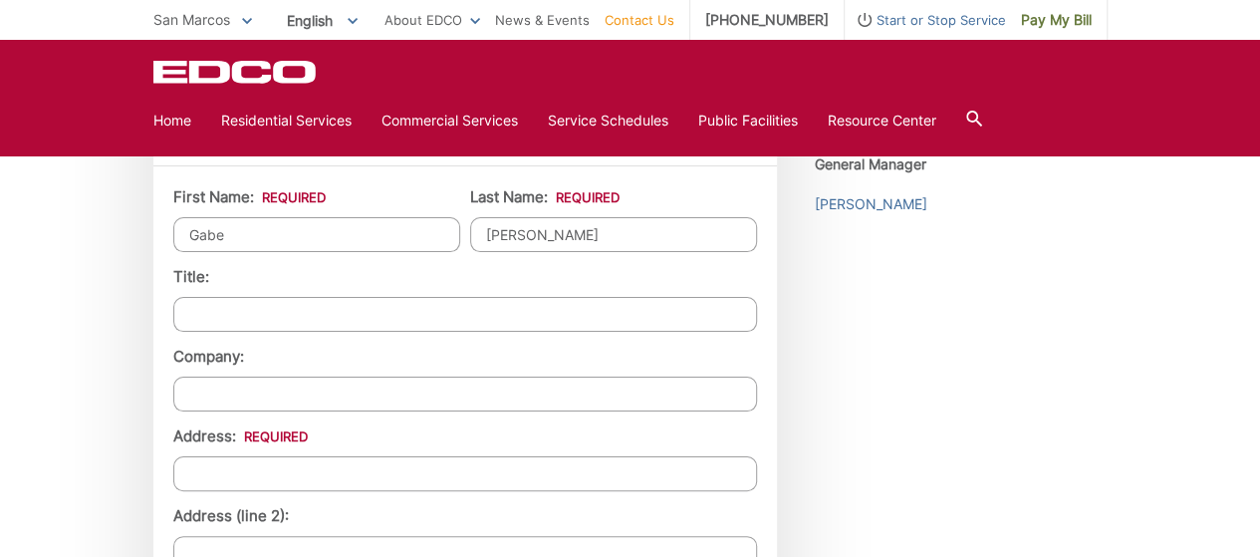
scroll to position [1679, 0]
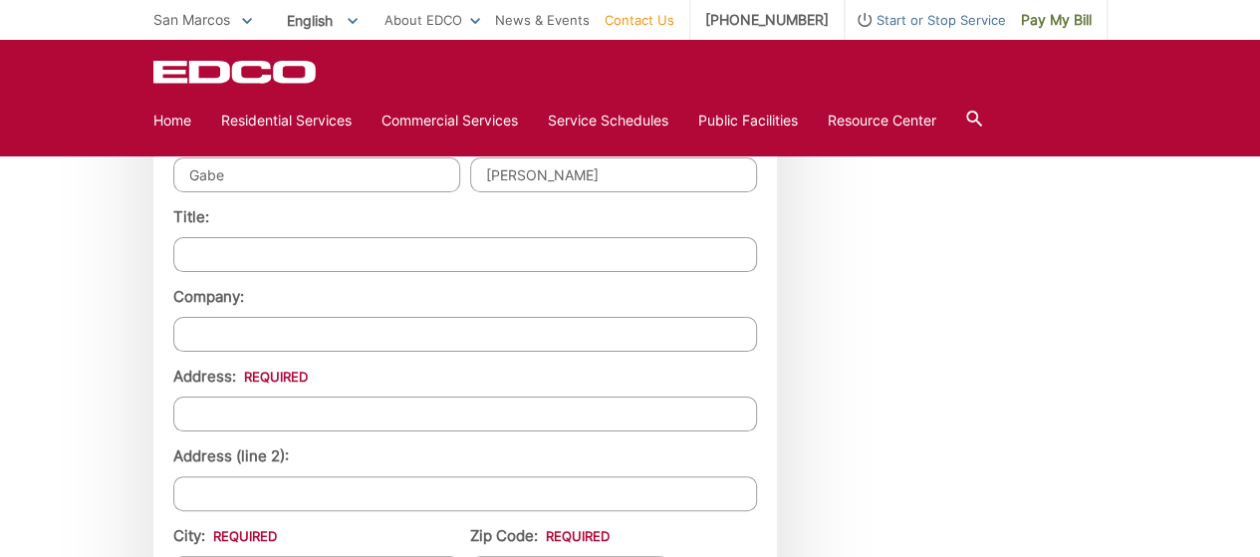
click at [286, 410] on input "Address: *" at bounding box center [465, 413] width 584 height 35
type input "1022 Brookdel Ave"
type input "San Marcos"
type input "92069"
type input "8103479100"
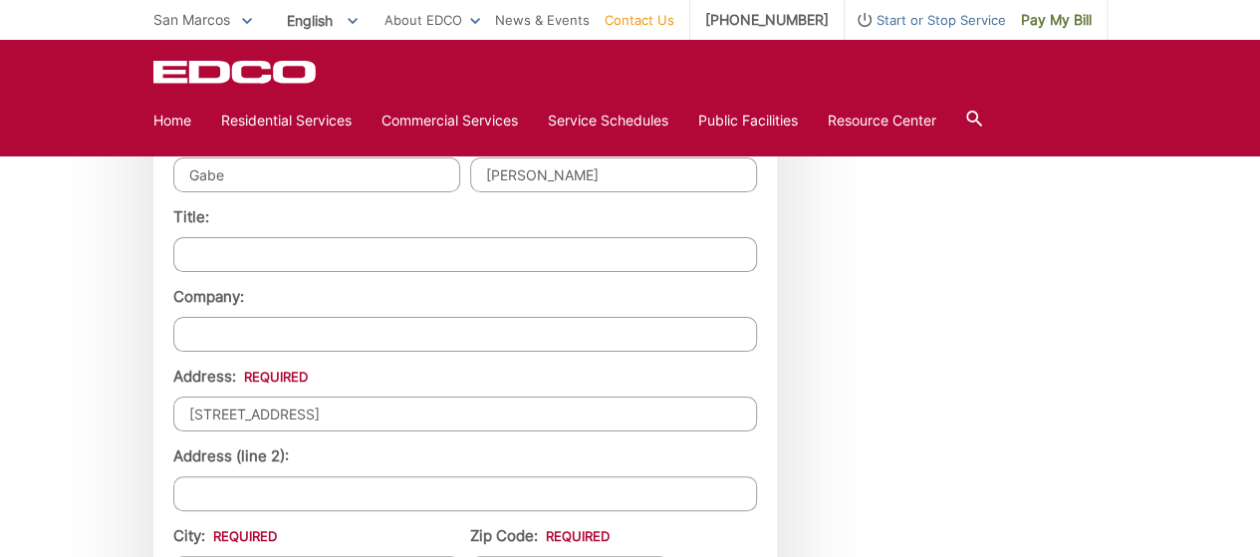
type input "gabeflynn96@yahoo.com"
type input "(810) 347-9100"
click at [116, 411] on div "EDCO keeps your response strictly confidential. We do not provide it to any out…" at bounding box center [630, 17] width 1260 height 2697
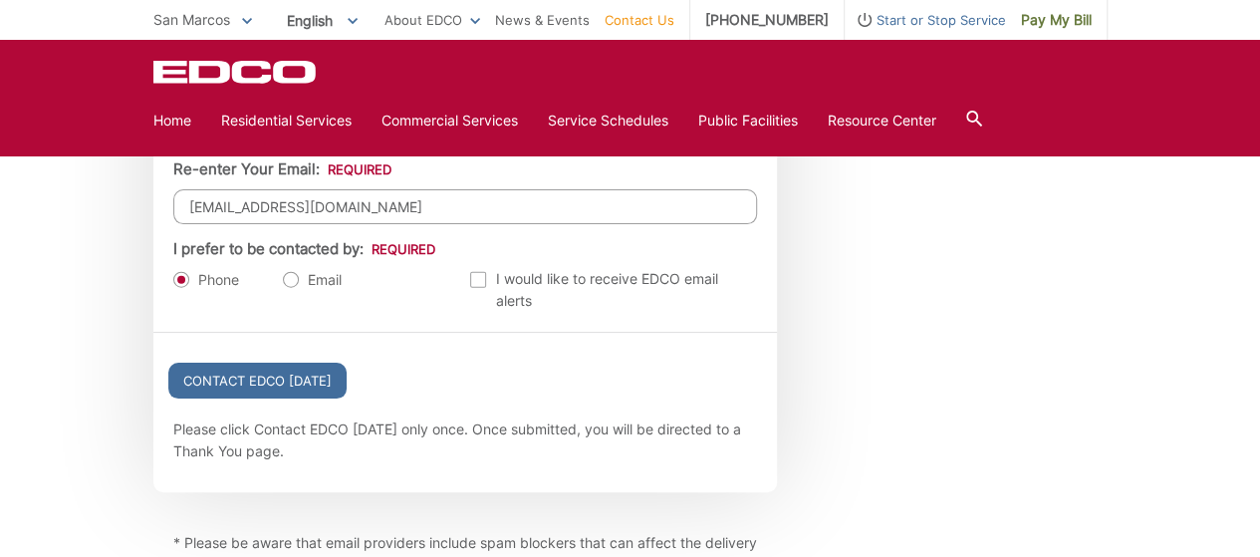
scroll to position [2237, 0]
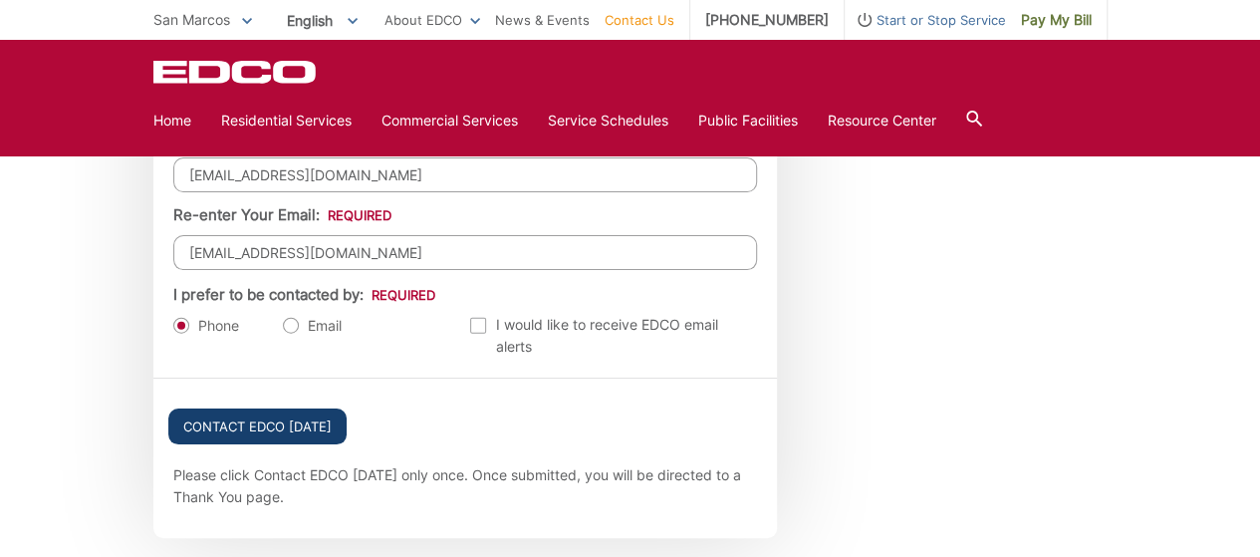
click at [211, 412] on input "Contact EDCO Today" at bounding box center [257, 426] width 178 height 36
